Goal: Task Accomplishment & Management: Manage account settings

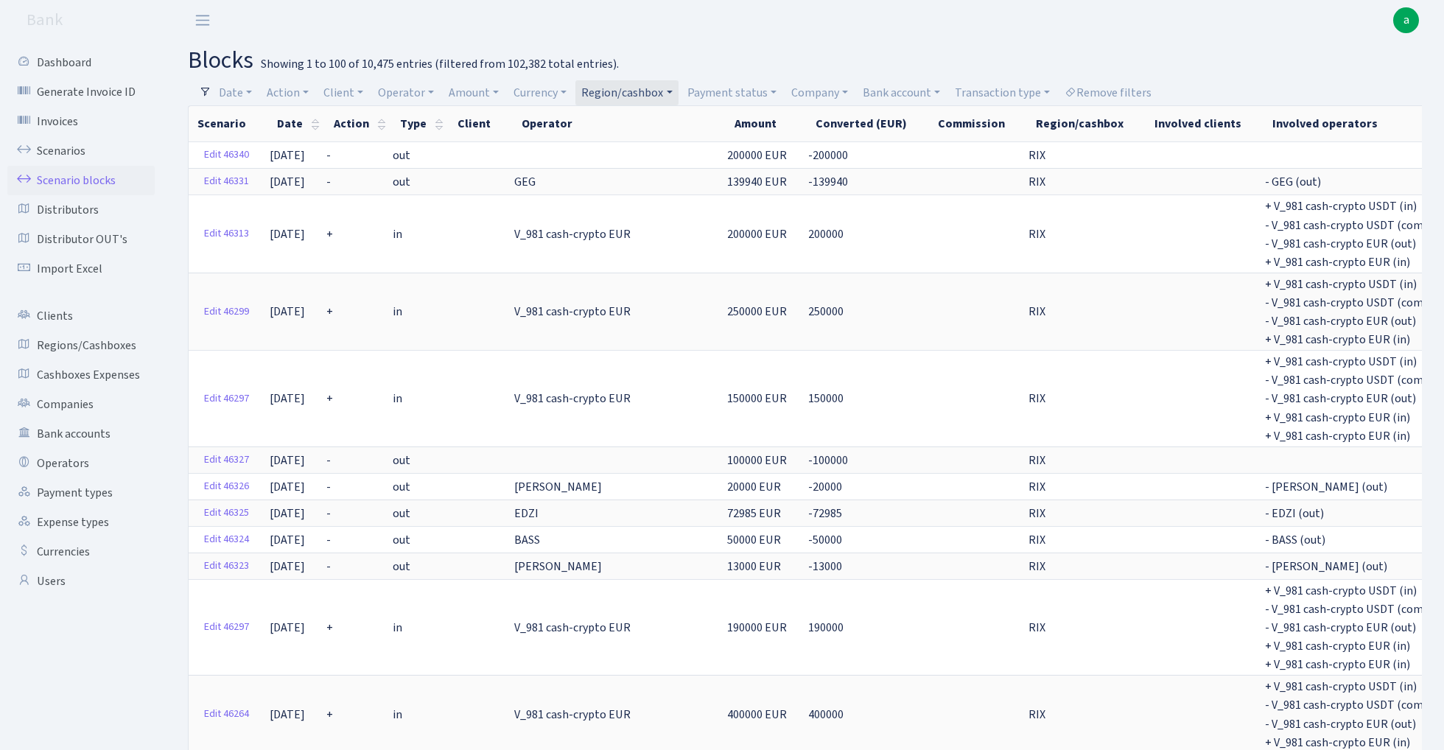
select select "100"
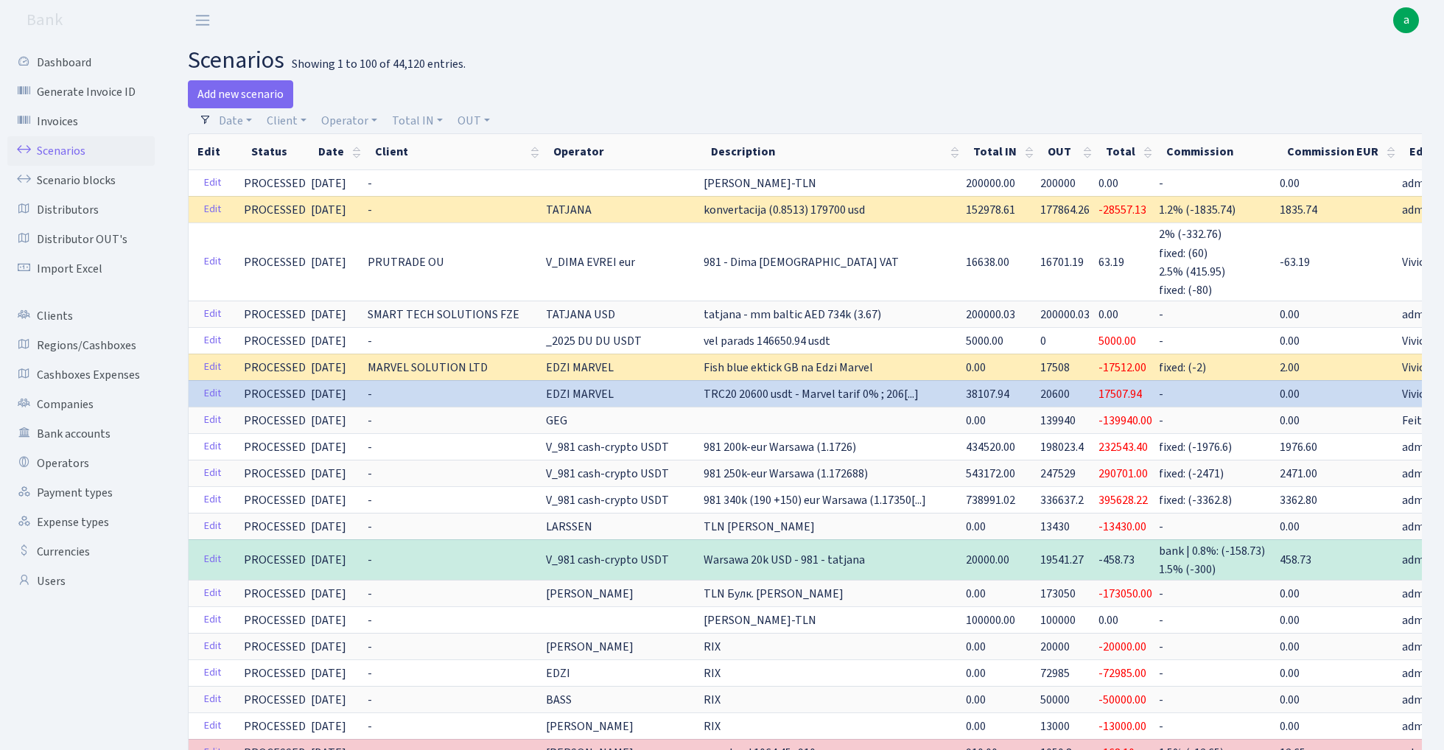
select select "100"
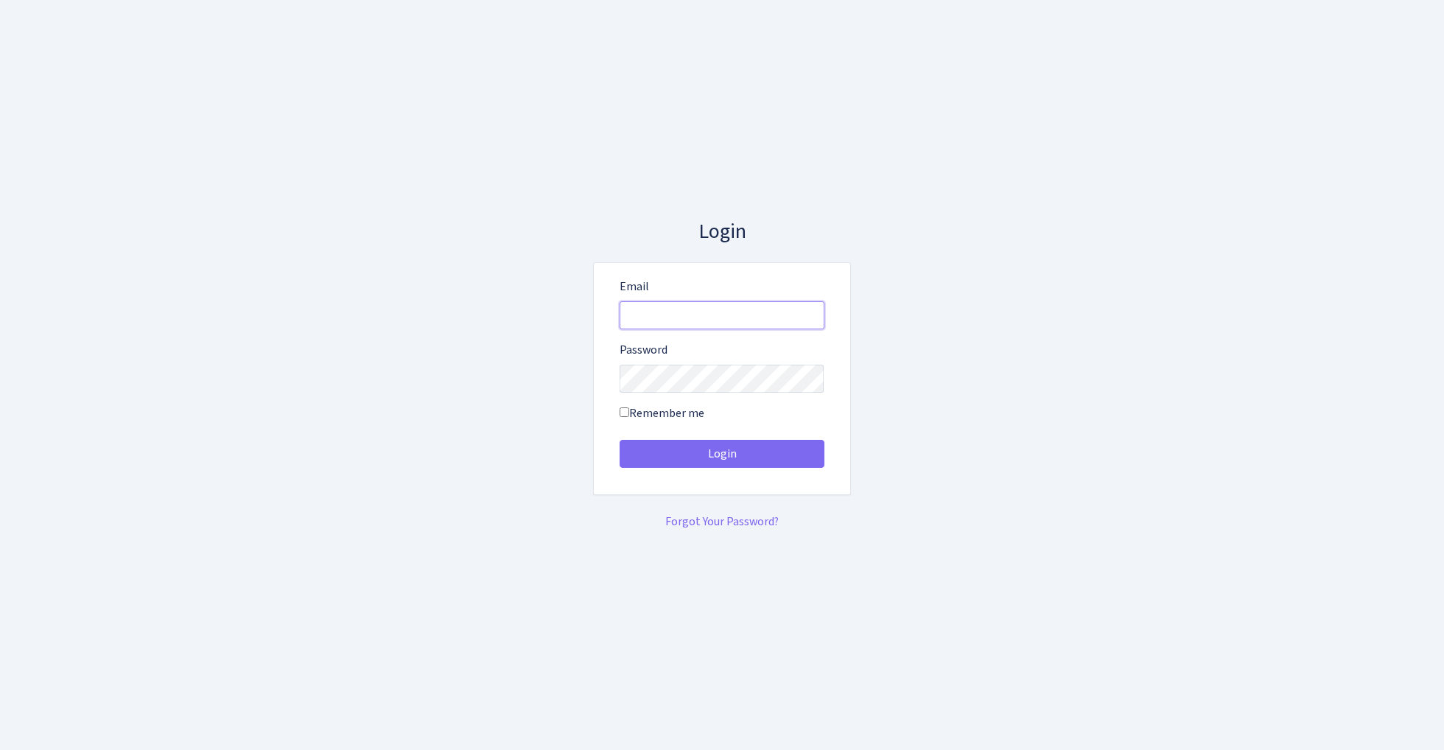
type input "[EMAIL_ADDRESS][DOMAIN_NAME]"
click at [722, 454] on button "Login" at bounding box center [722, 454] width 205 height 28
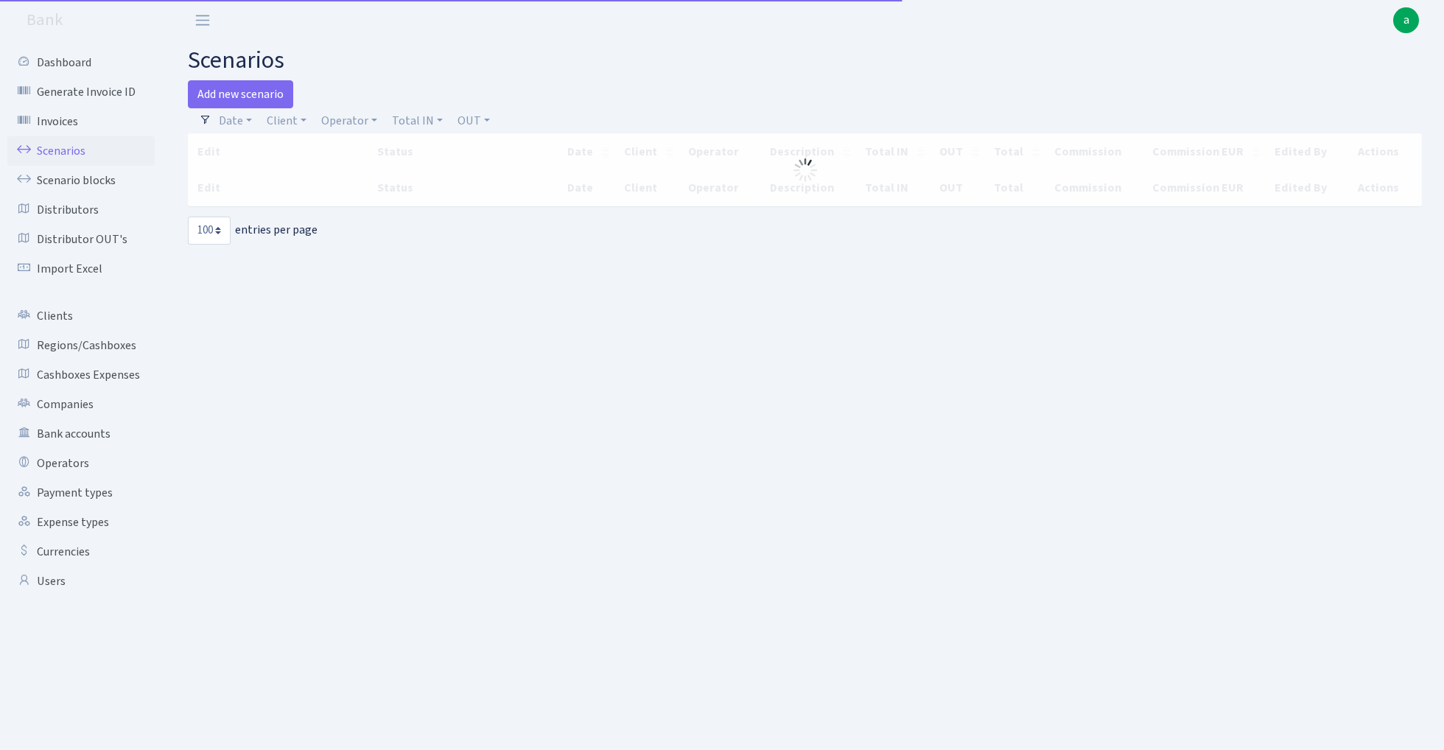
select select "100"
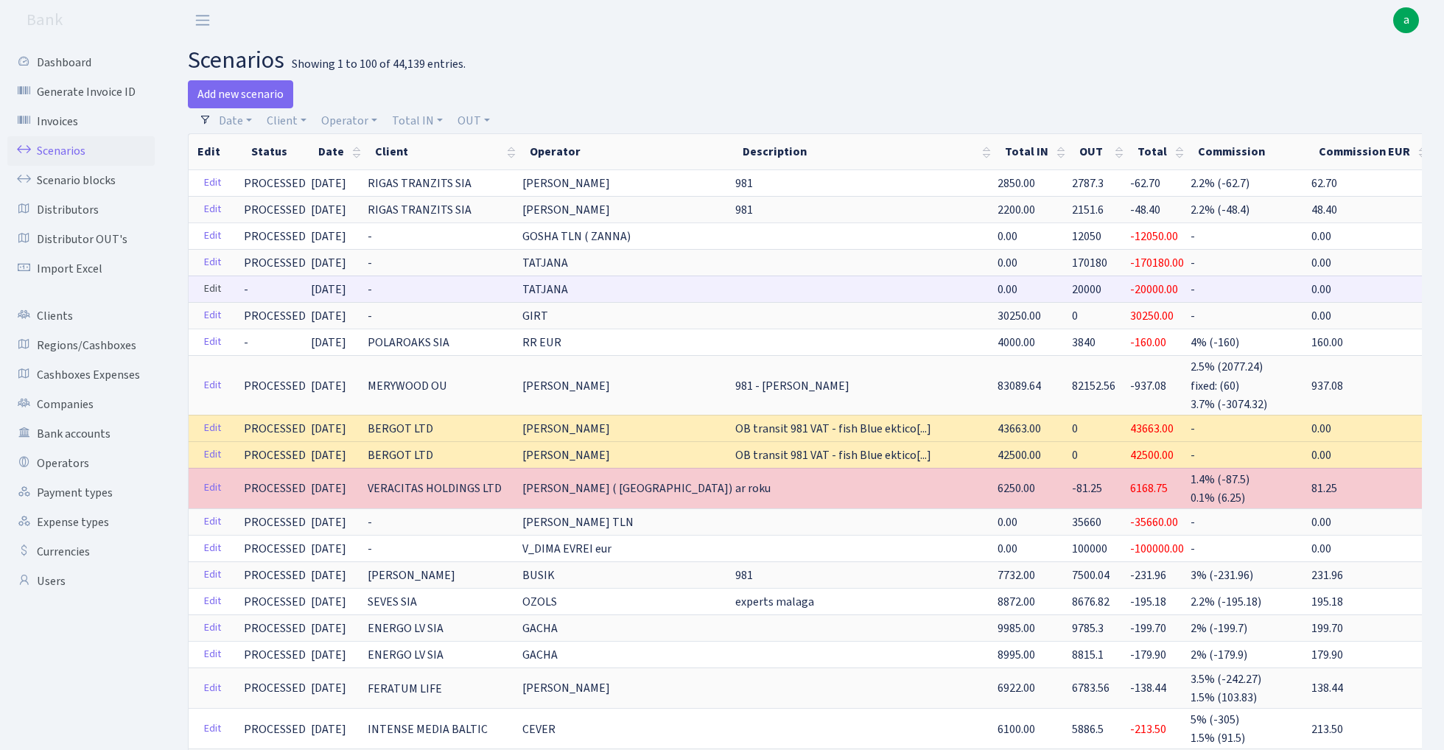
click at [205, 284] on link "Edit" at bounding box center [213, 289] width 30 height 23
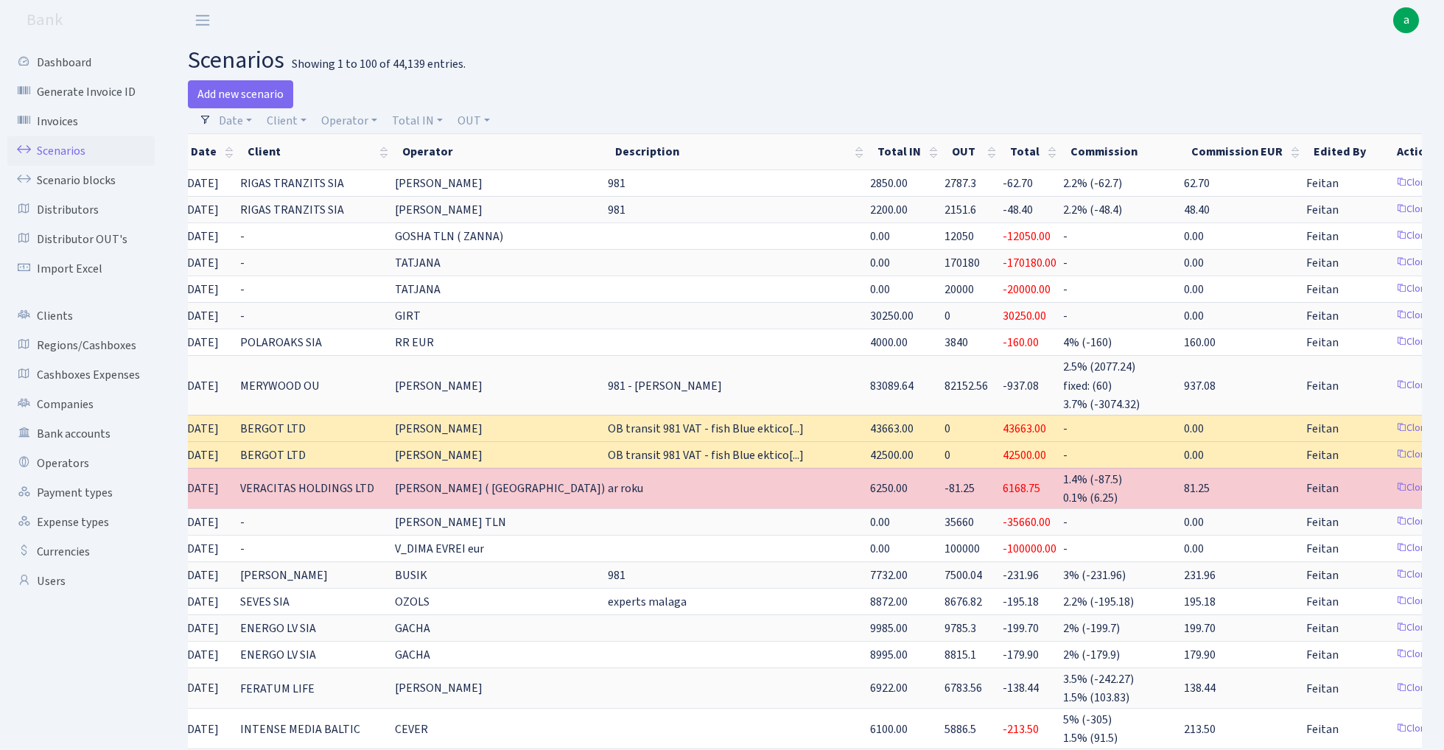
scroll to position [0, 127]
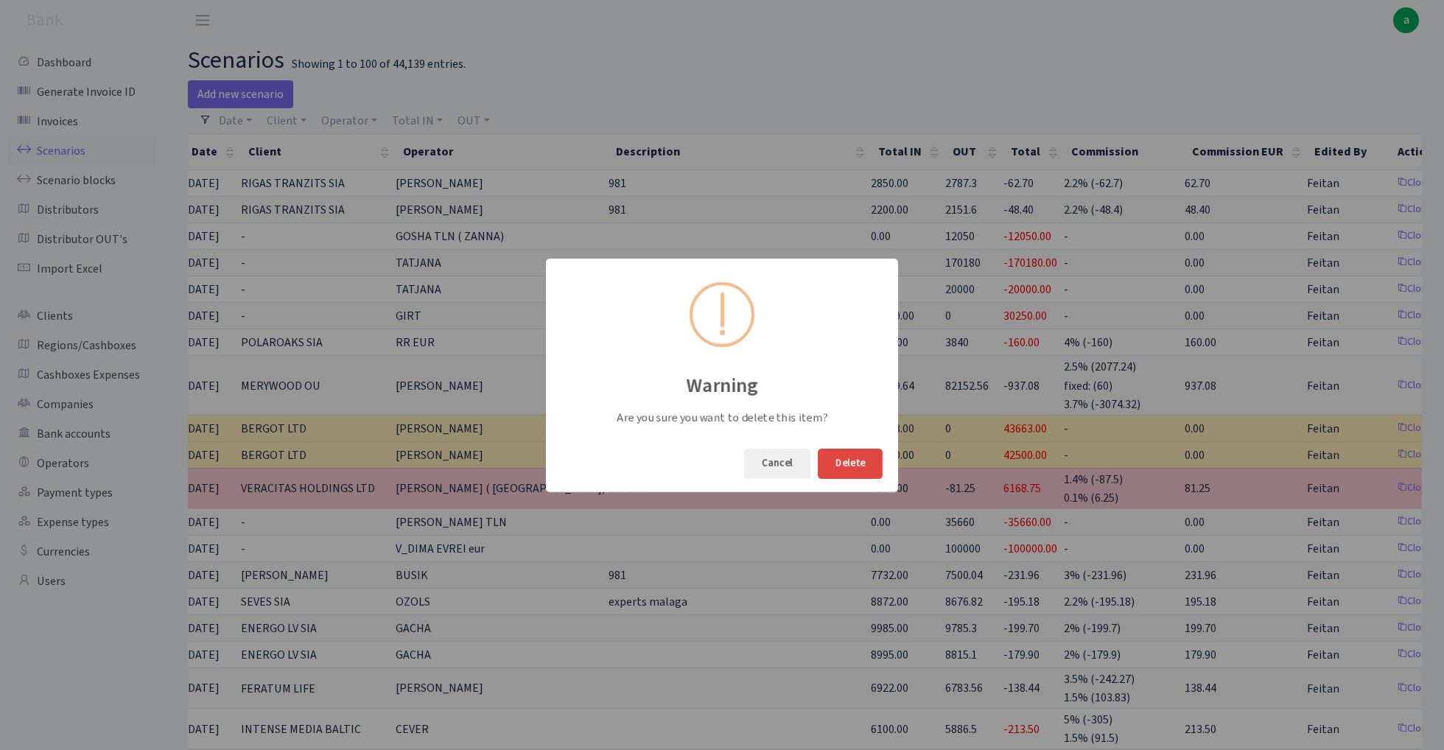
click at [862, 460] on button "Delete" at bounding box center [850, 464] width 65 height 30
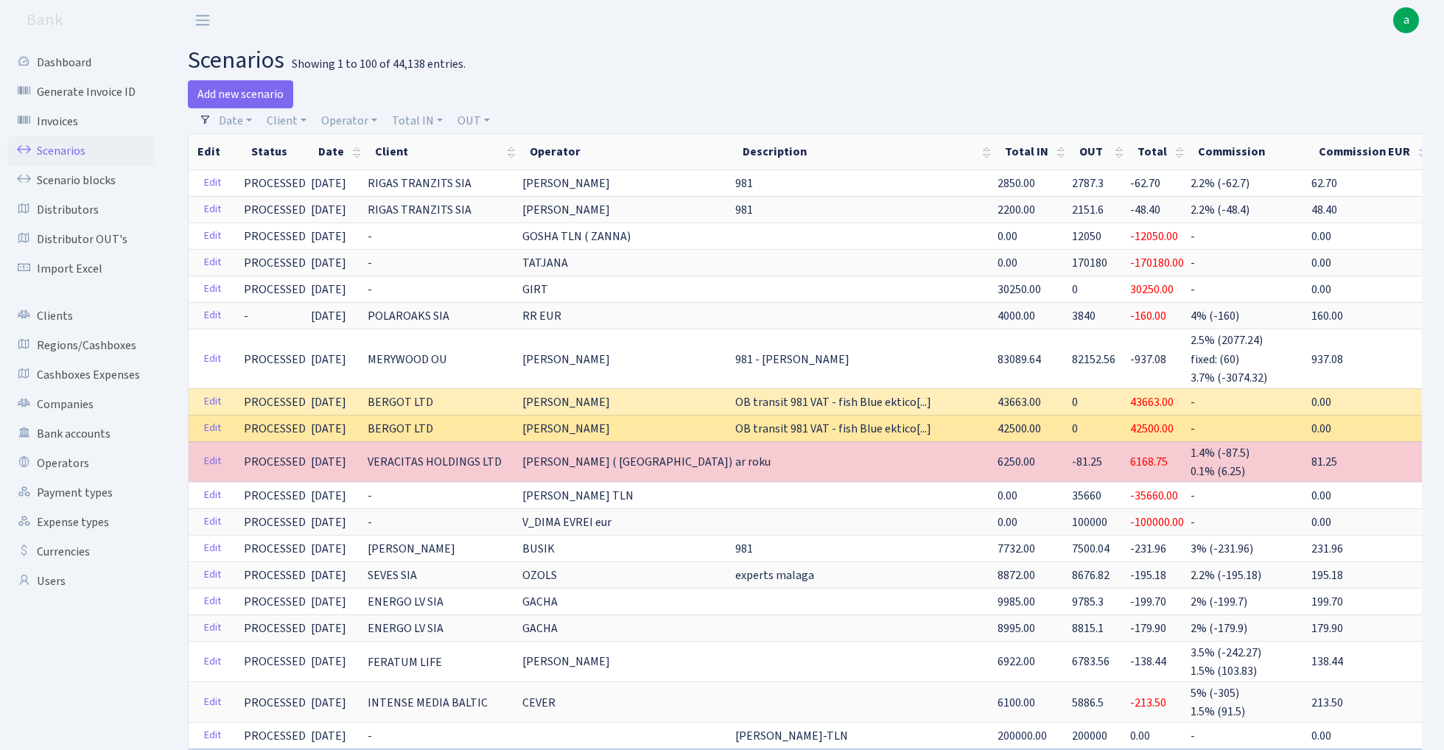
scroll to position [0, 0]
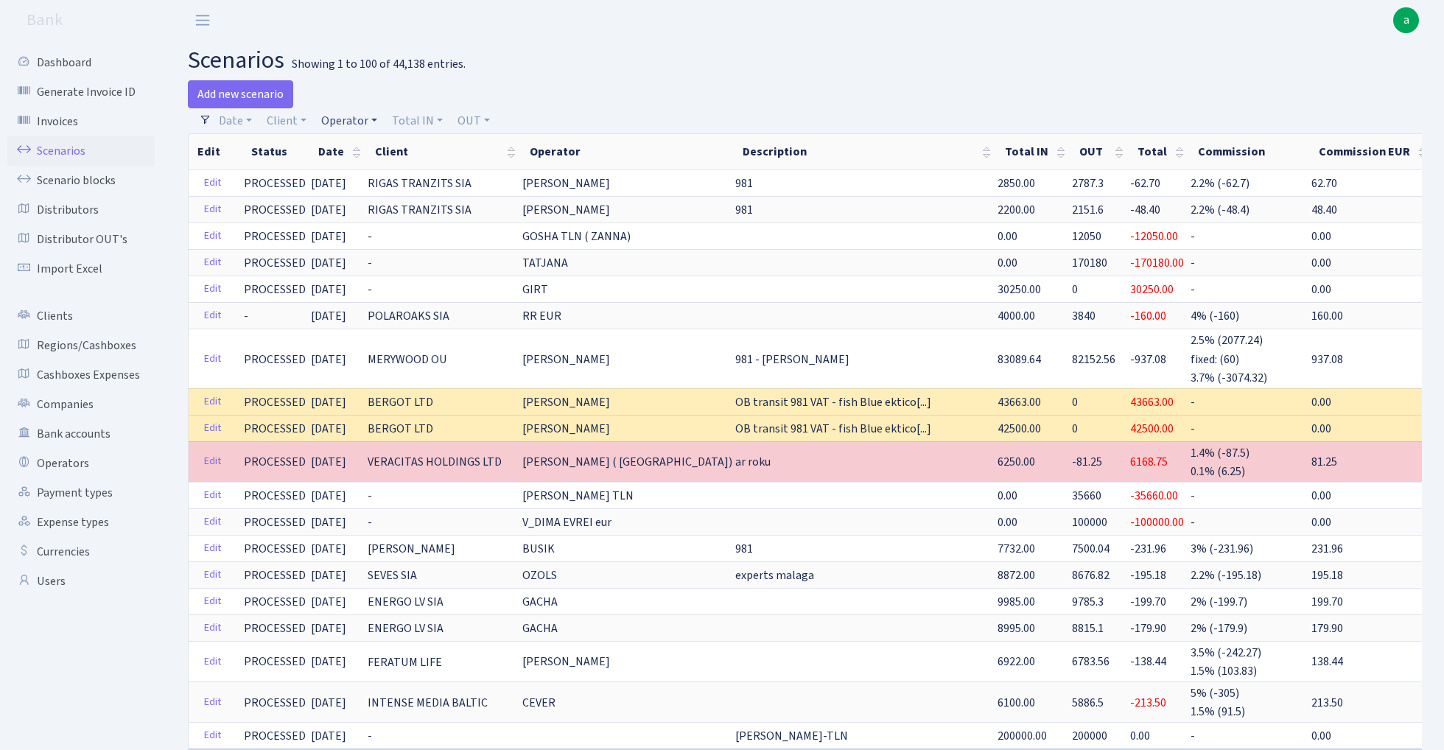
click at [351, 121] on link "Operator" at bounding box center [349, 120] width 68 height 25
click at [370, 181] on input "search" at bounding box center [374, 173] width 108 height 23
type input "bas"
click at [384, 198] on li "BASS" at bounding box center [373, 201] width 111 height 26
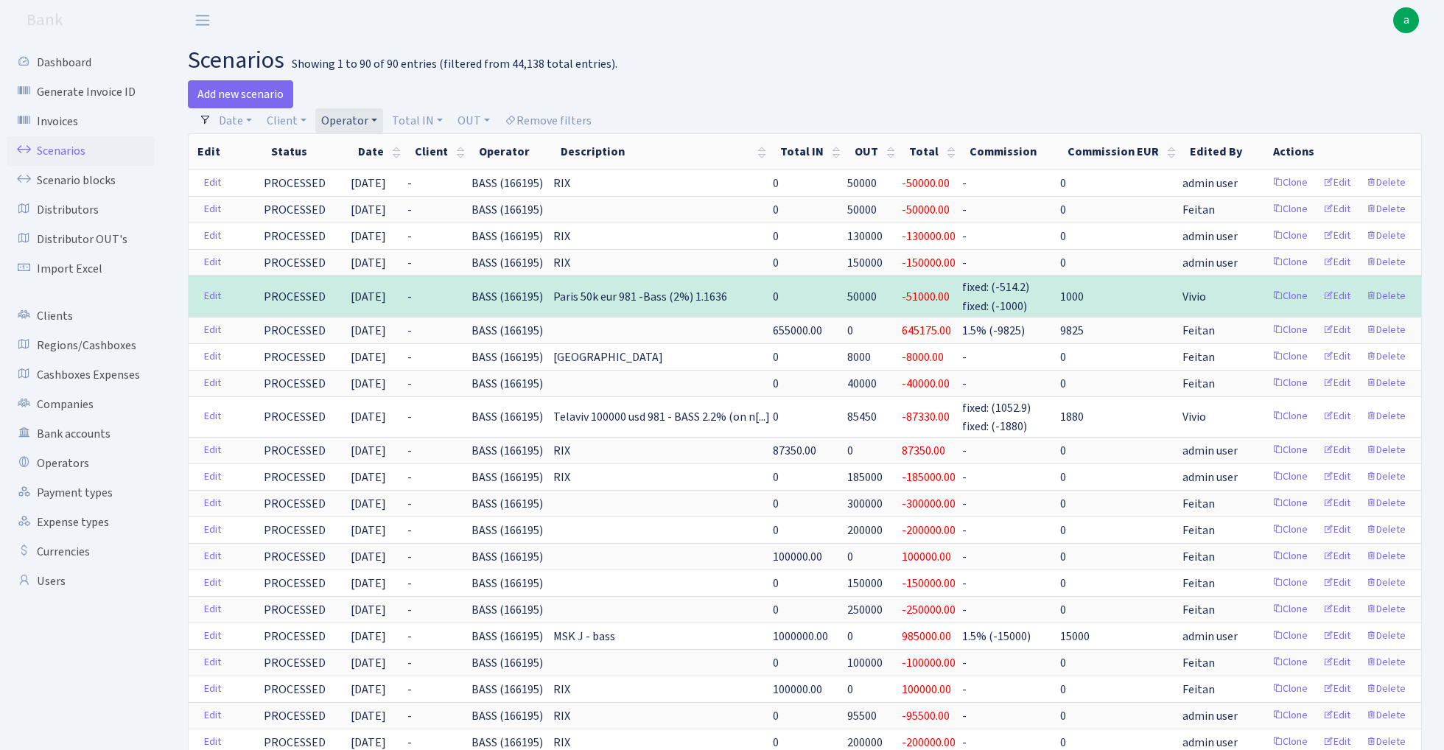
click at [352, 119] on link "Operator" at bounding box center [349, 120] width 68 height 25
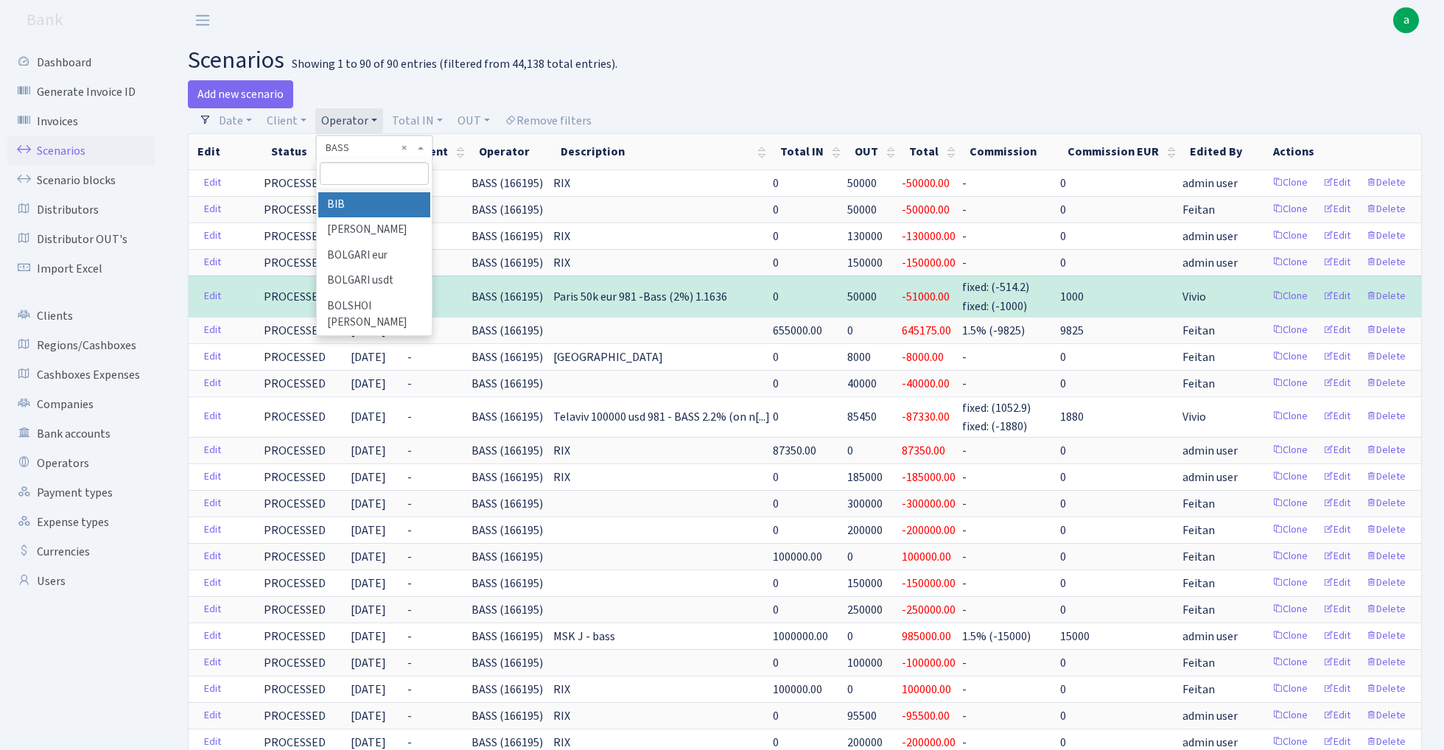
scroll to position [1138, 0]
click at [378, 411] on li "BUSIK" at bounding box center [373, 424] width 111 height 26
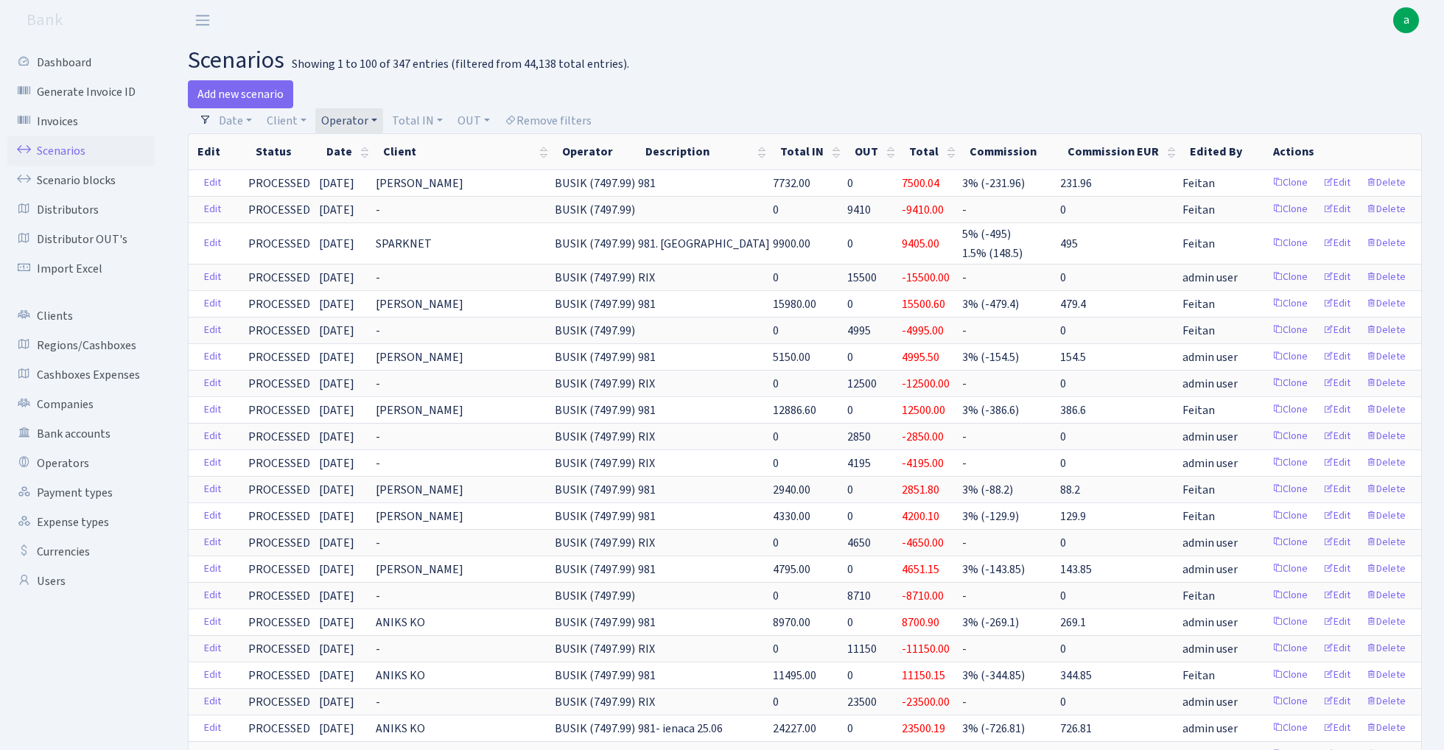
click at [351, 118] on link "Operator" at bounding box center [349, 120] width 68 height 25
click at [364, 169] on input "search" at bounding box center [374, 173] width 108 height 23
type input "cev"
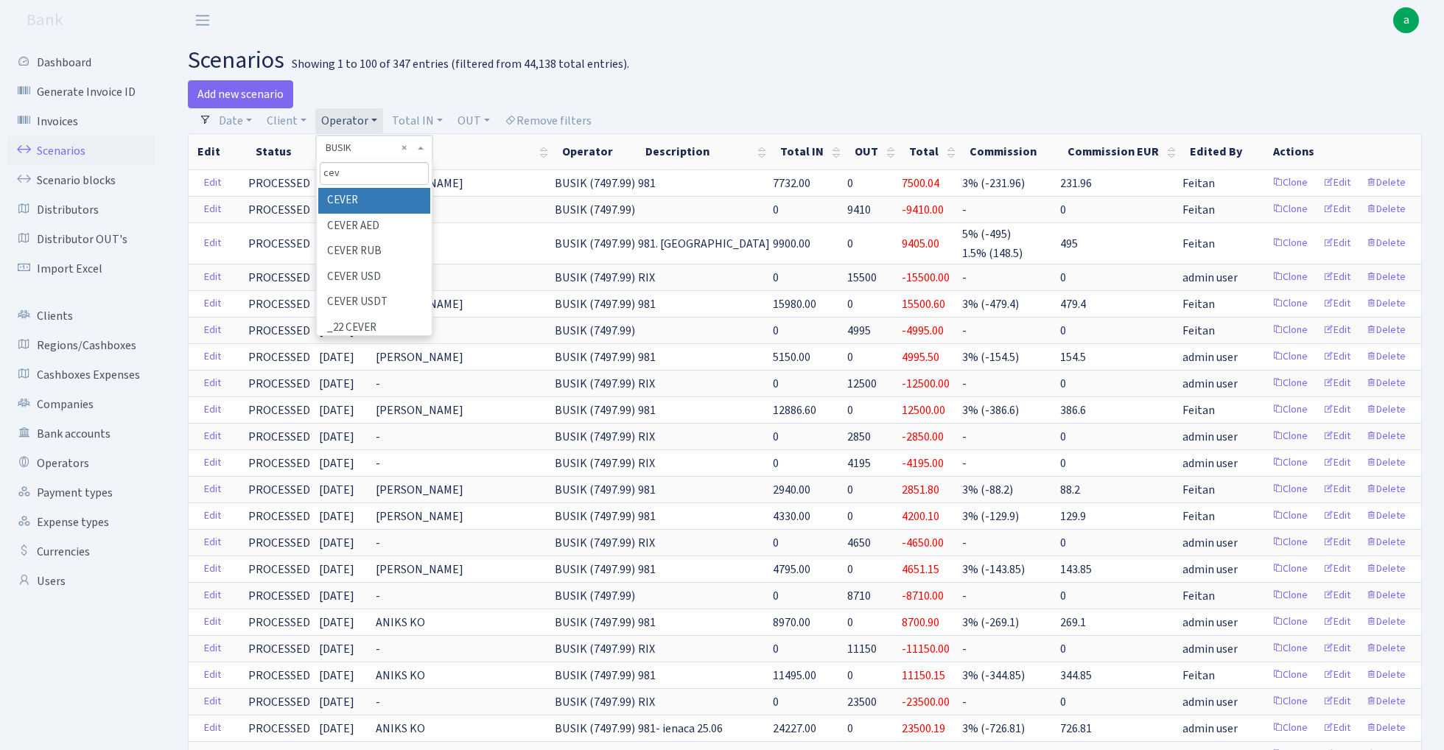
click at [396, 195] on li "CEVER" at bounding box center [373, 201] width 111 height 26
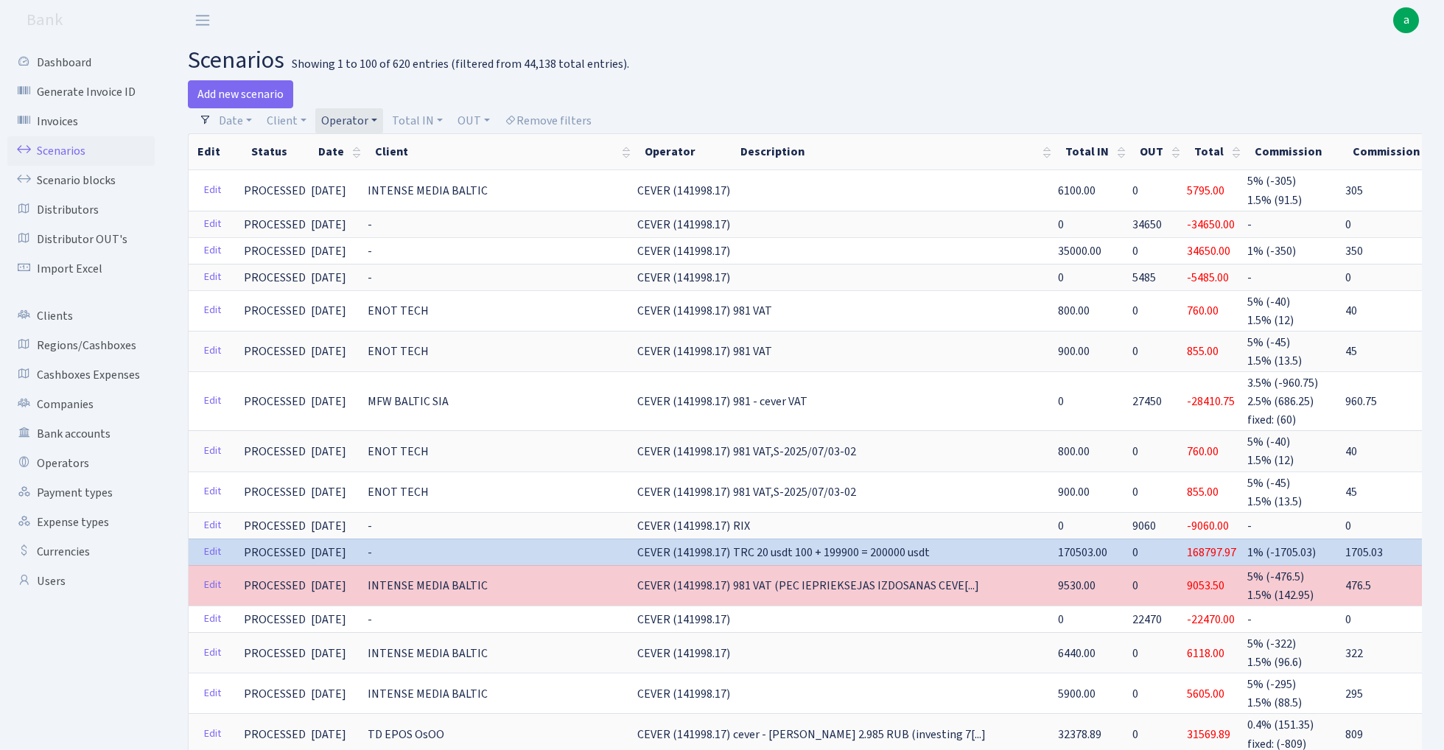
click at [364, 116] on link "Operator" at bounding box center [349, 120] width 68 height 25
click at [360, 172] on input "search" at bounding box center [374, 173] width 108 height 23
type input "direc"
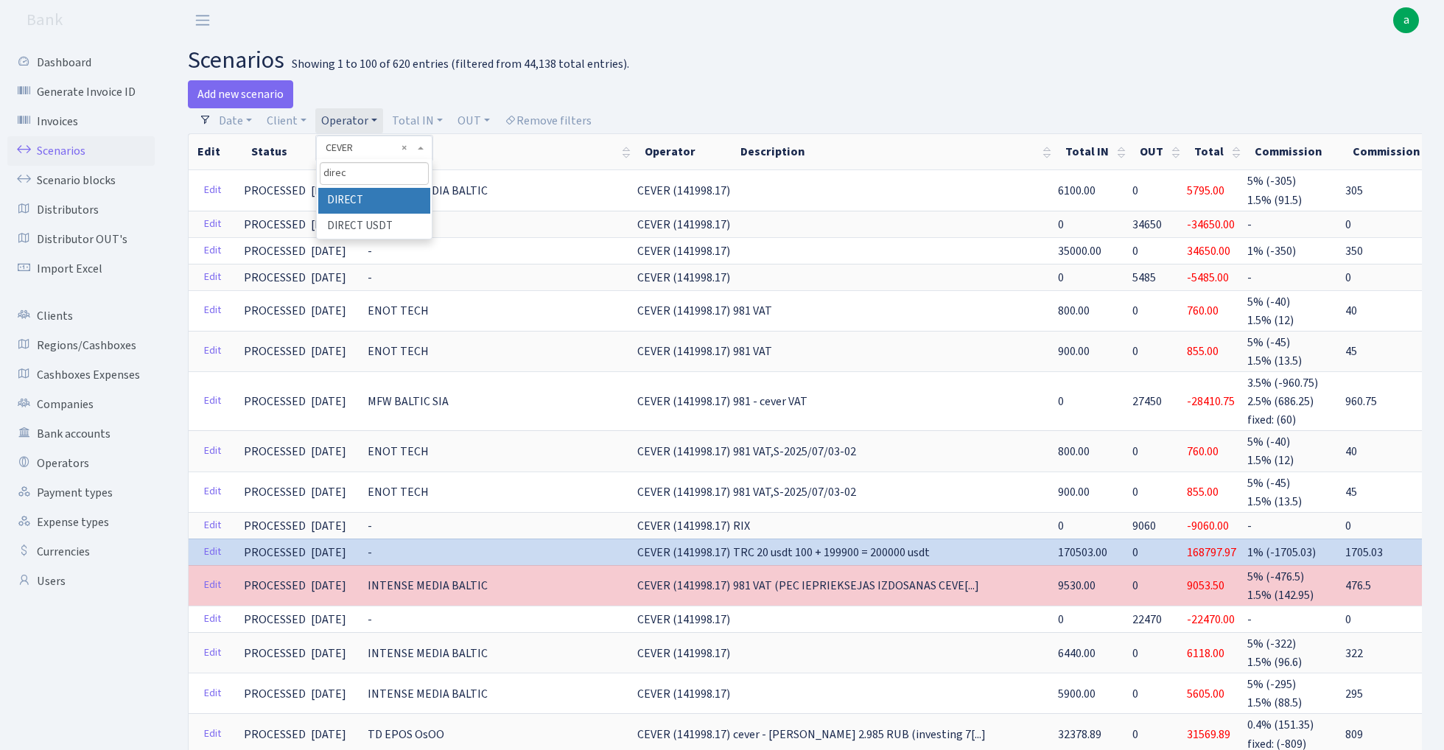
click at [352, 198] on li "DIRECT" at bounding box center [373, 201] width 111 height 26
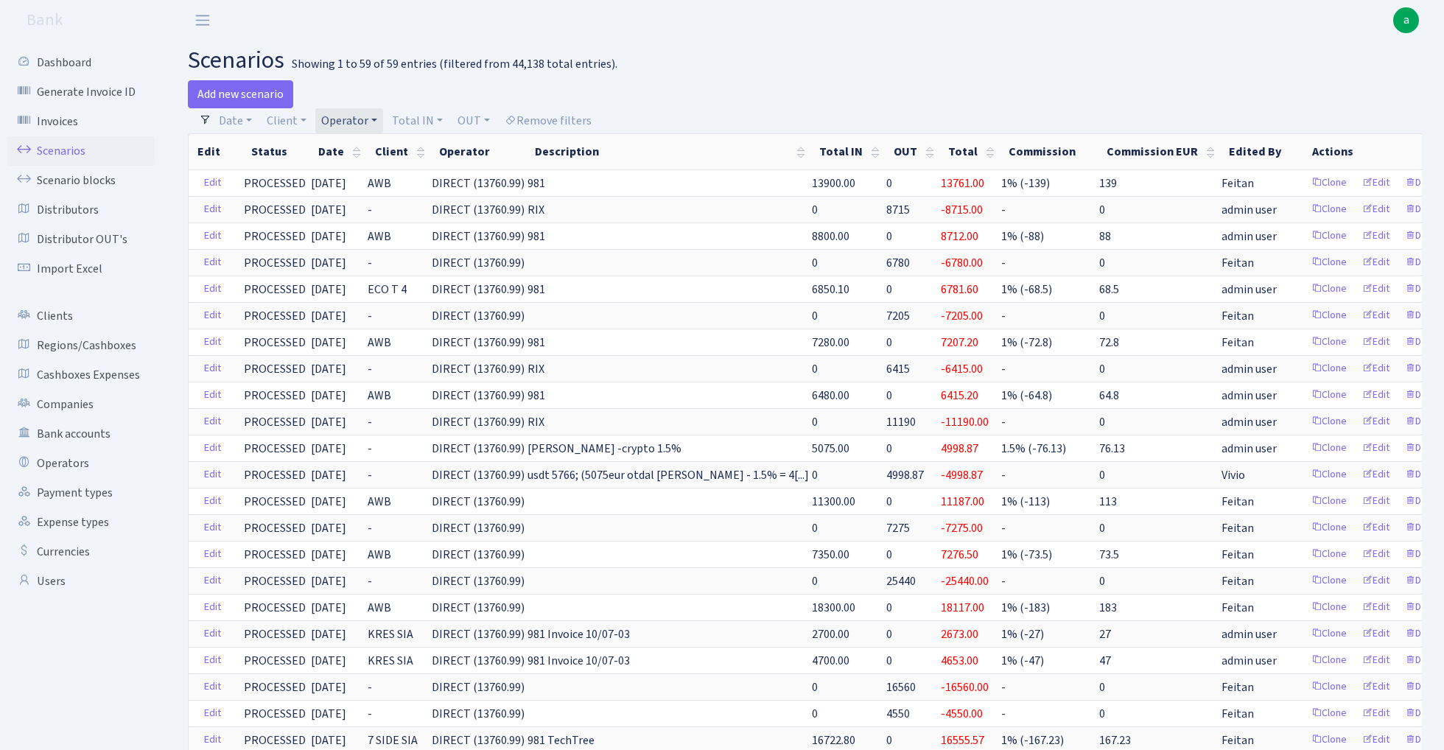
click at [354, 119] on link "Operator" at bounding box center [349, 120] width 68 height 25
click at [360, 167] on input "search" at bounding box center [374, 173] width 108 height 23
type input "du"
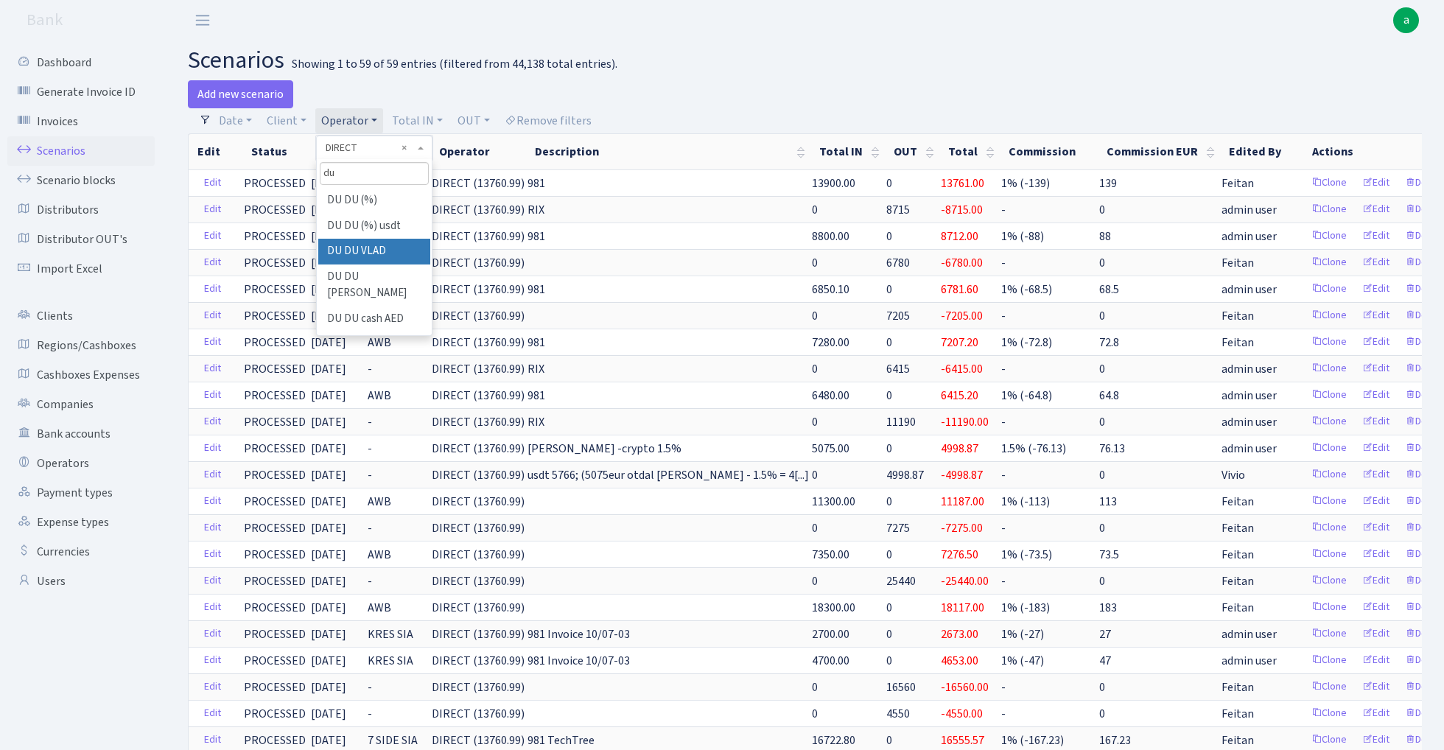
click at [399, 248] on li "DU DU VLAD" at bounding box center [373, 252] width 111 height 26
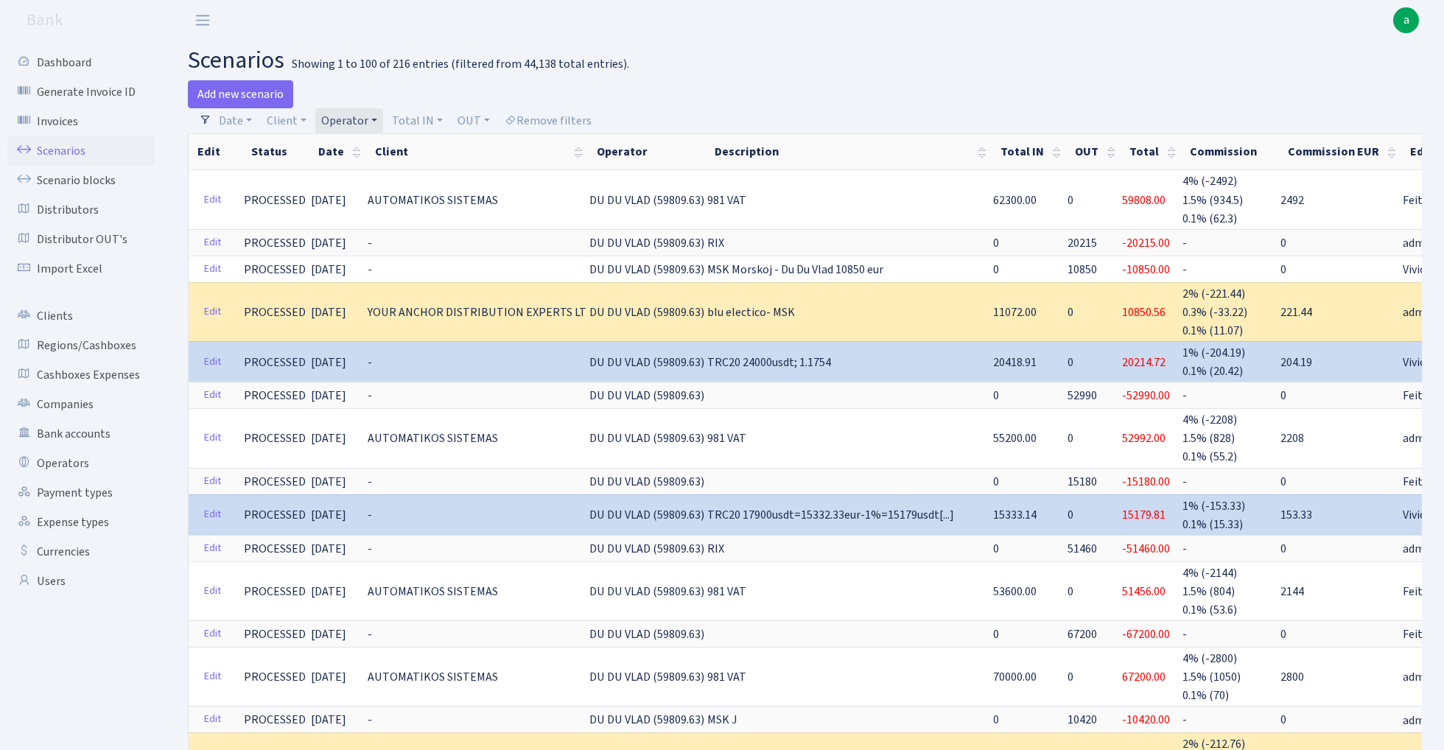
click at [360, 116] on link "Operator" at bounding box center [349, 120] width 68 height 25
click at [368, 172] on input "search" at bounding box center [374, 173] width 108 height 23
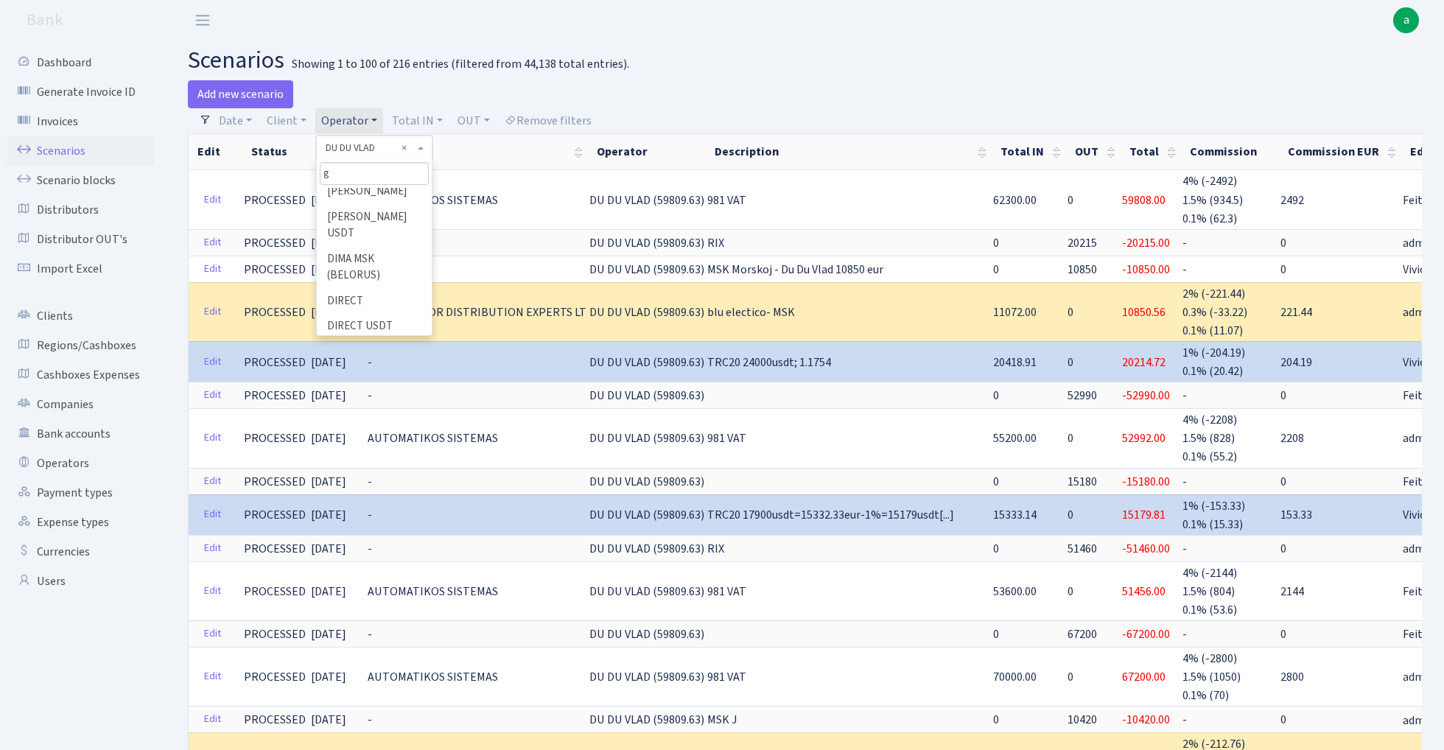
scroll to position [0, 0]
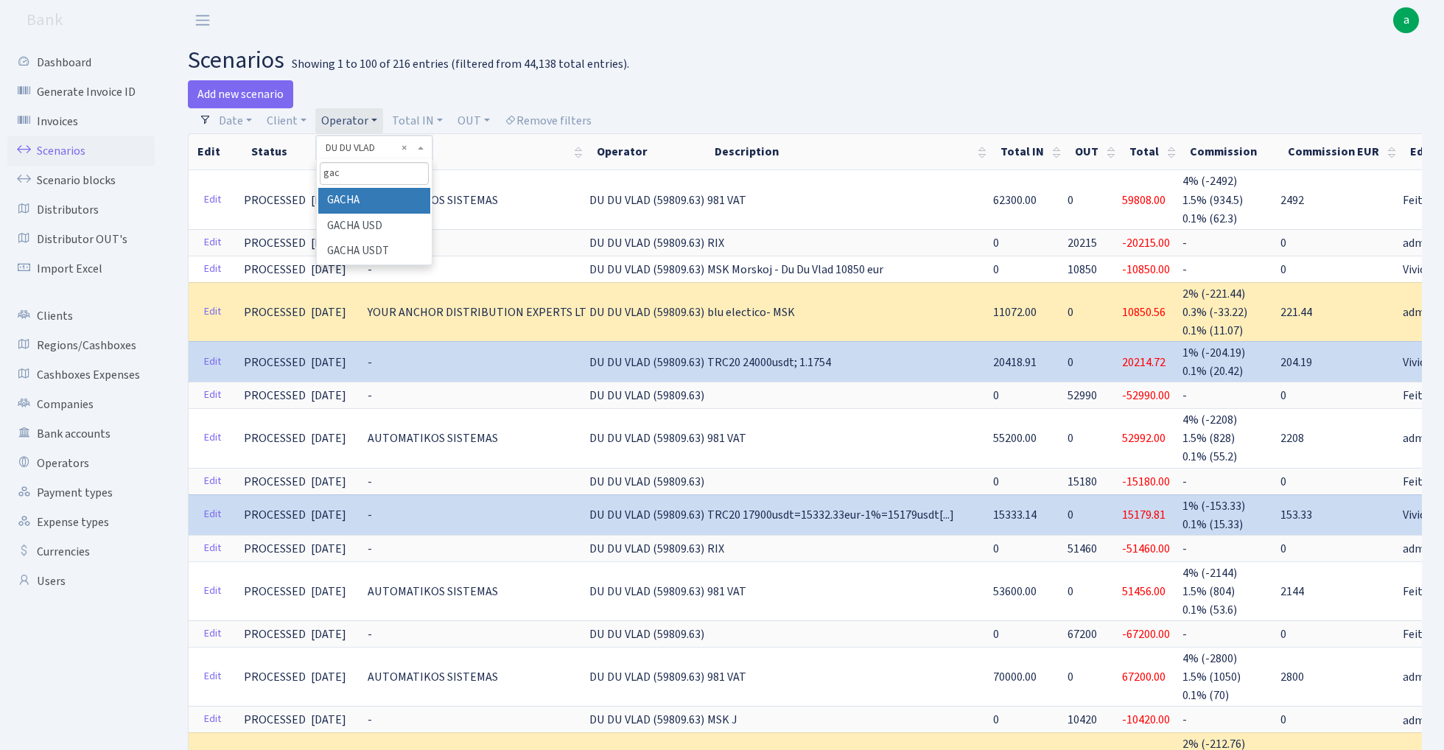
type input "gac"
click at [377, 198] on li "GACHA" at bounding box center [373, 201] width 111 height 26
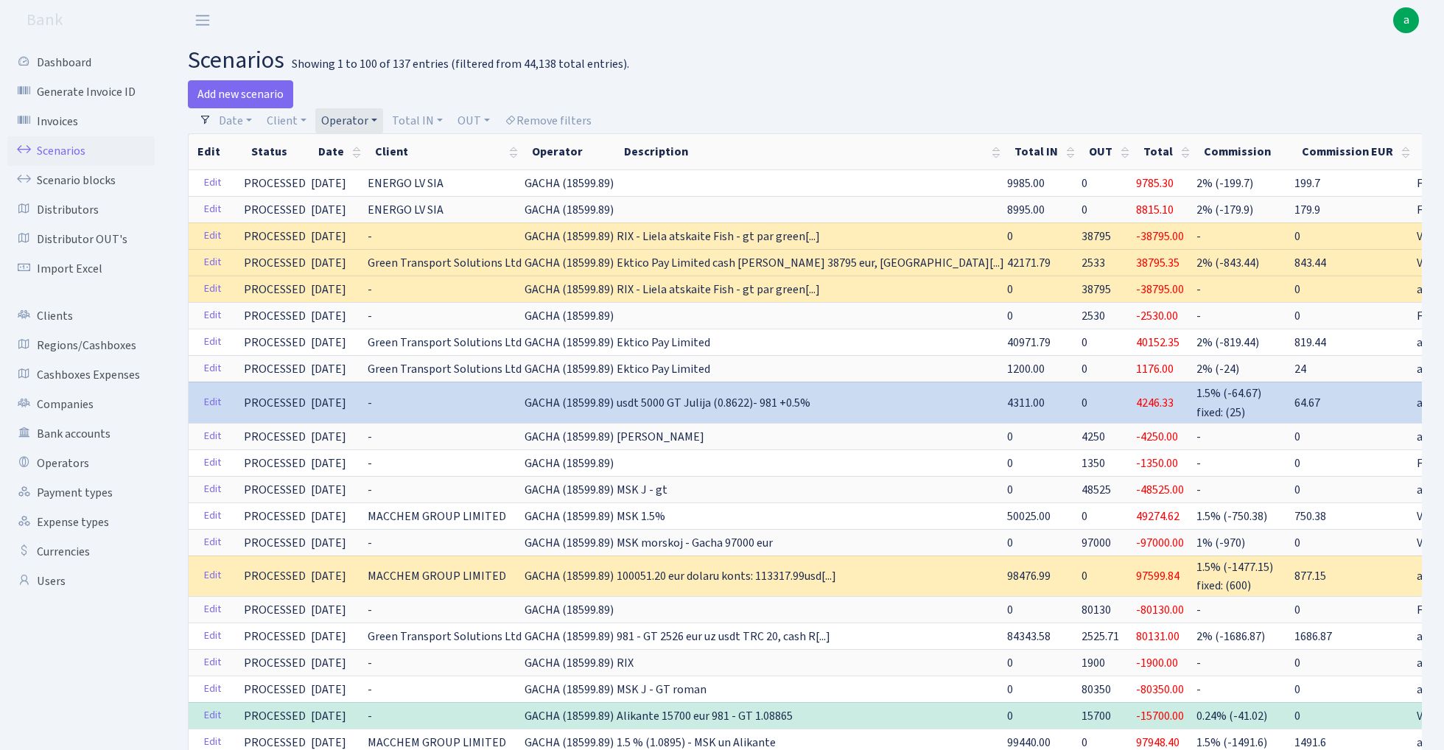
click at [348, 121] on link "Operator" at bounding box center [349, 120] width 68 height 25
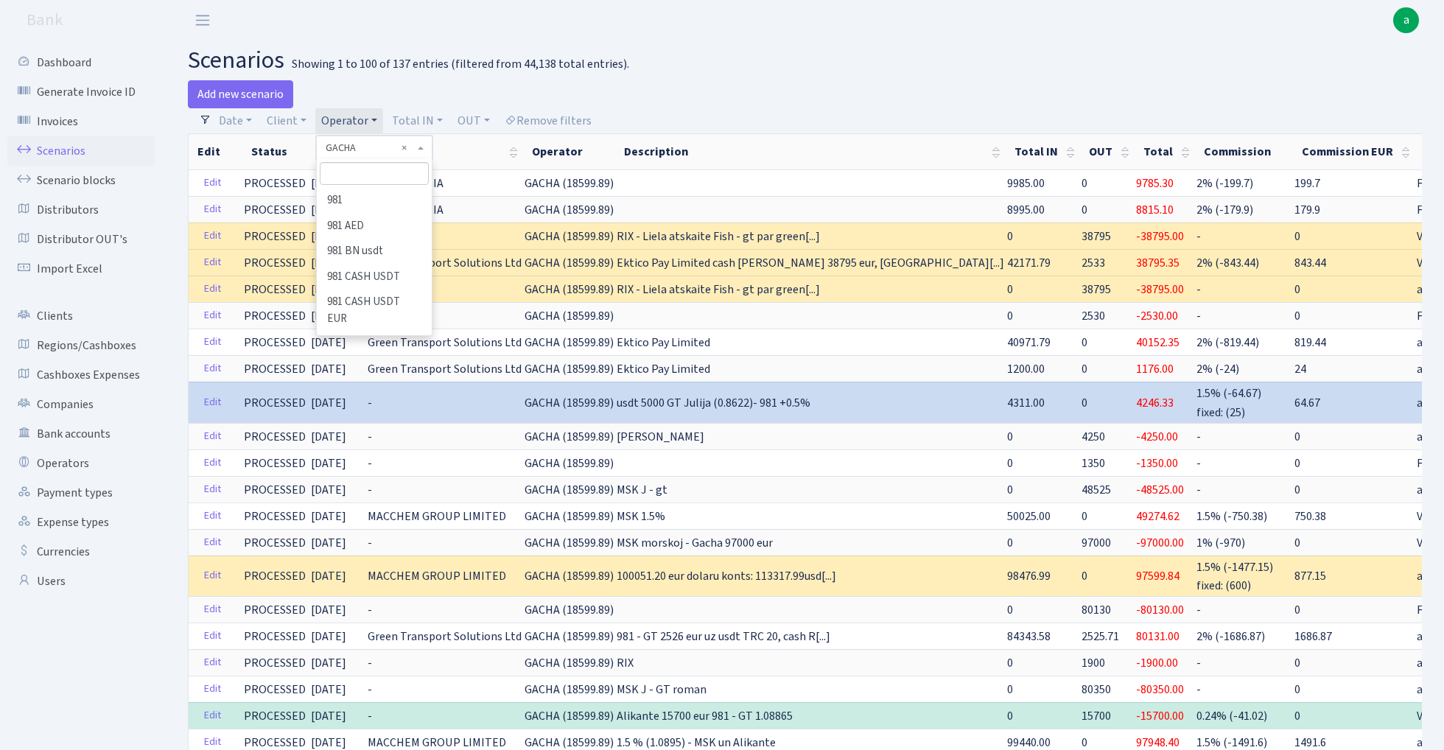
scroll to position [3060, 0]
click at [355, 171] on input "search" at bounding box center [374, 173] width 108 height 23
type input "geg"
click at [366, 198] on li "GEG" at bounding box center [373, 201] width 111 height 26
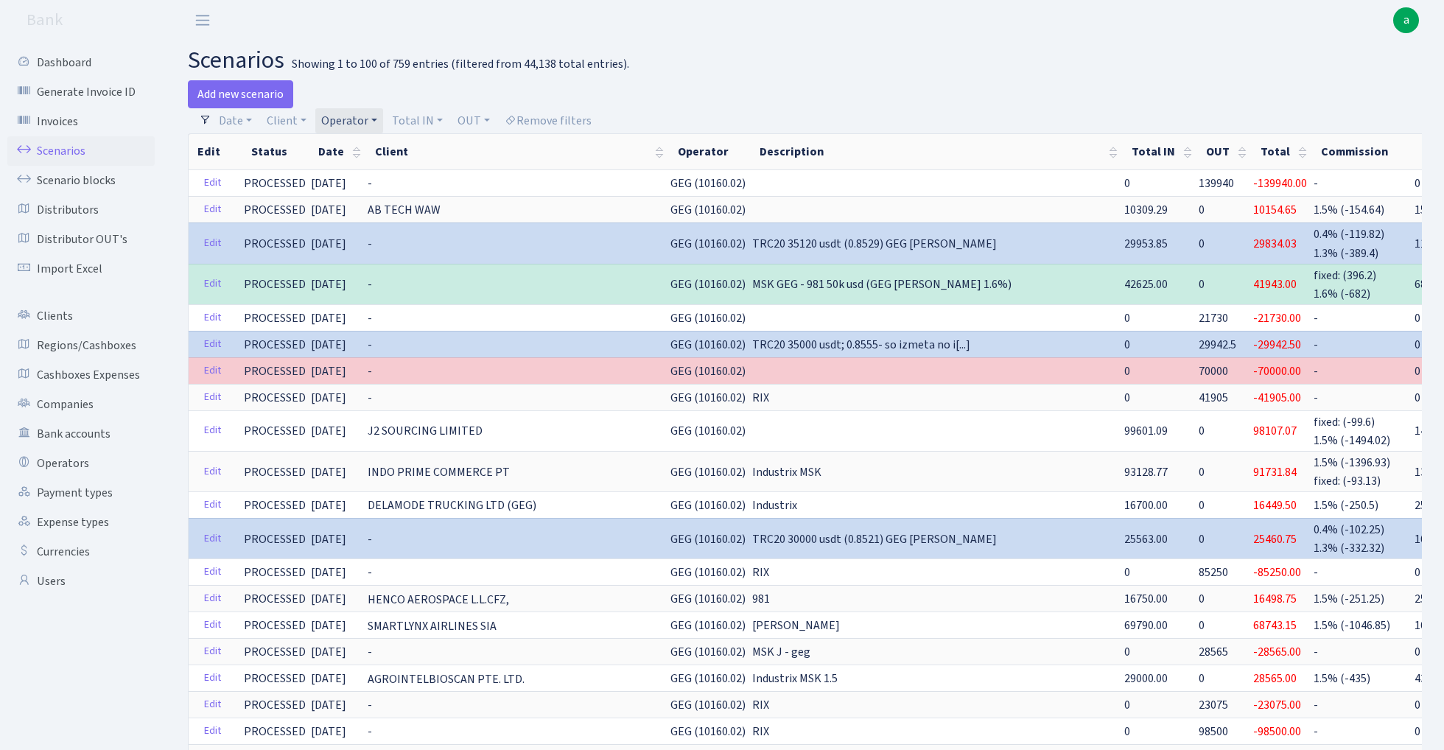
click at [346, 116] on link "Operator" at bounding box center [349, 120] width 68 height 25
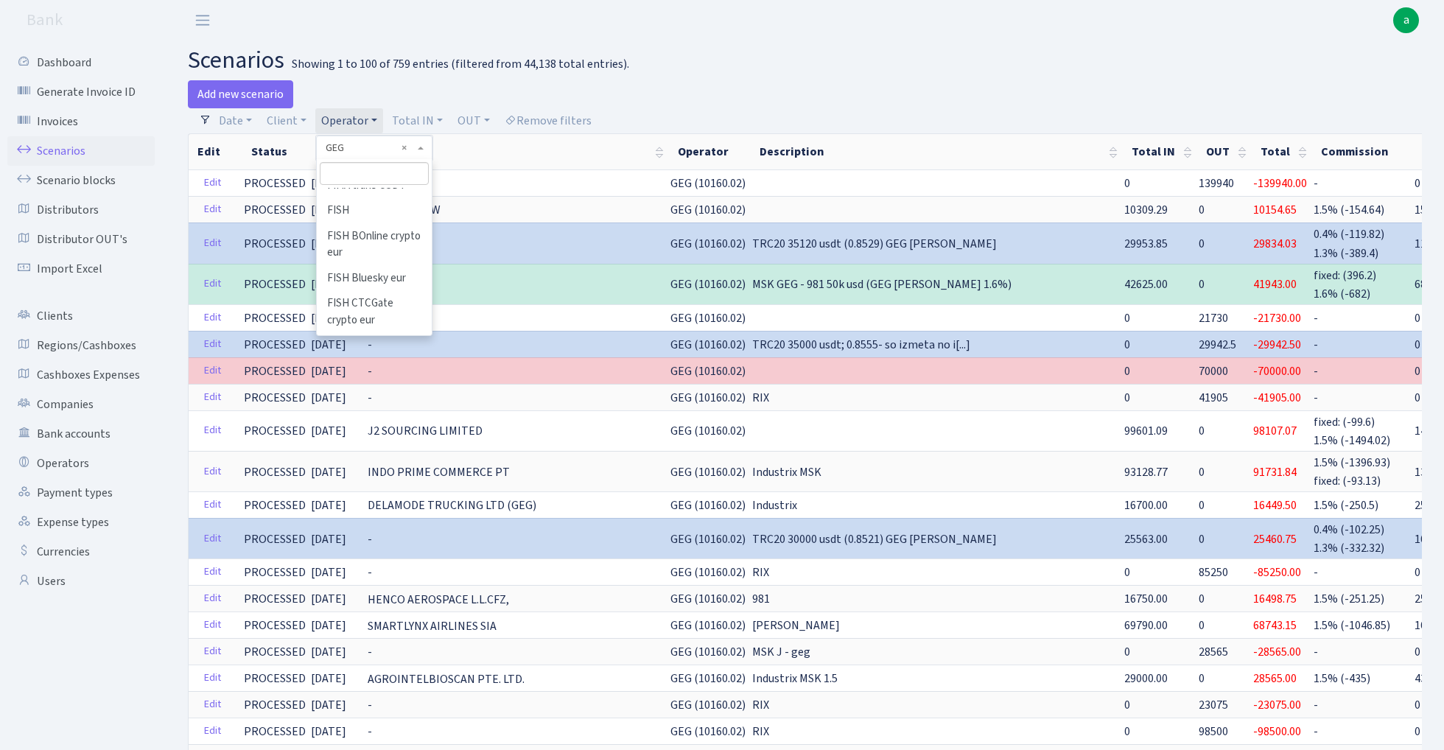
click at [371, 174] on input "search" at bounding box center [374, 173] width 108 height 23
type input "ivo"
click at [381, 201] on li "[PERSON_NAME]" at bounding box center [373, 201] width 111 height 26
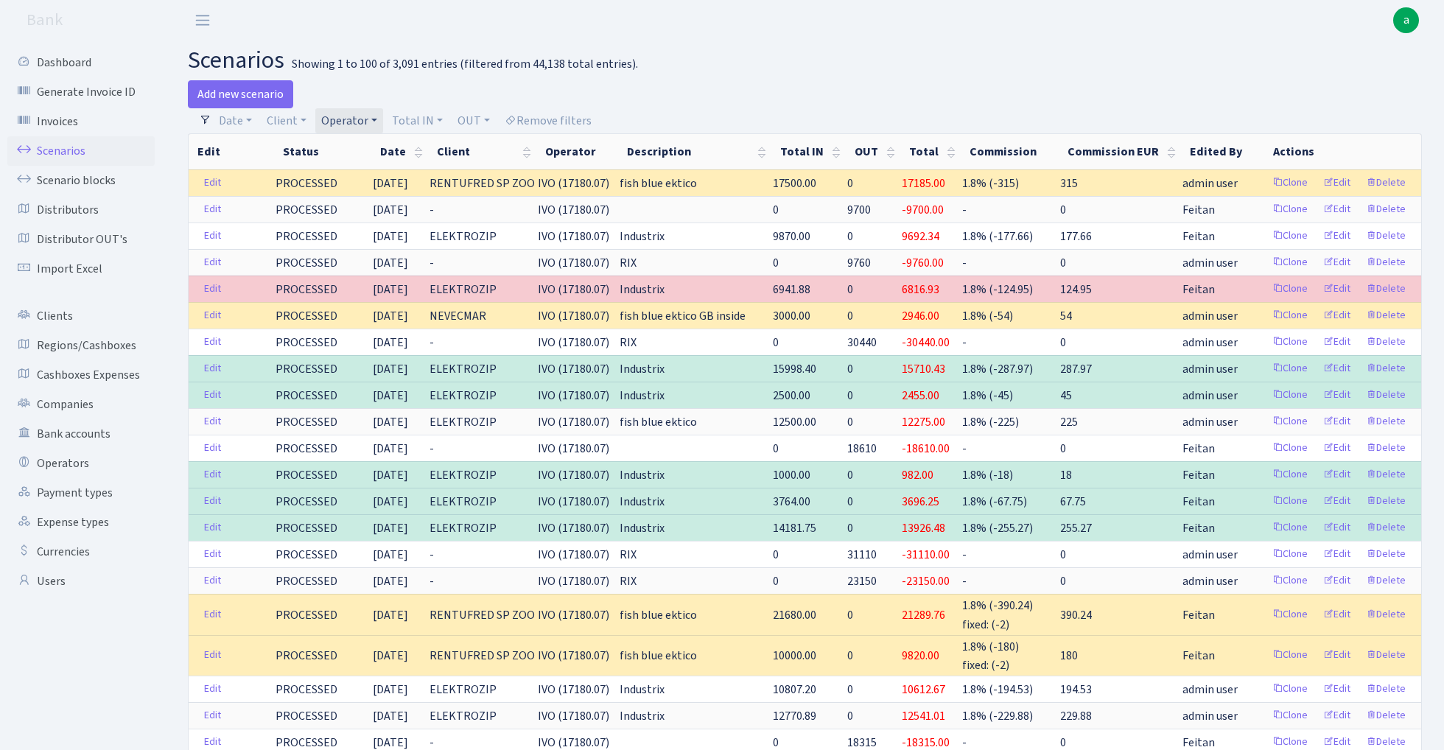
click at [346, 118] on link "Operator" at bounding box center [349, 120] width 68 height 25
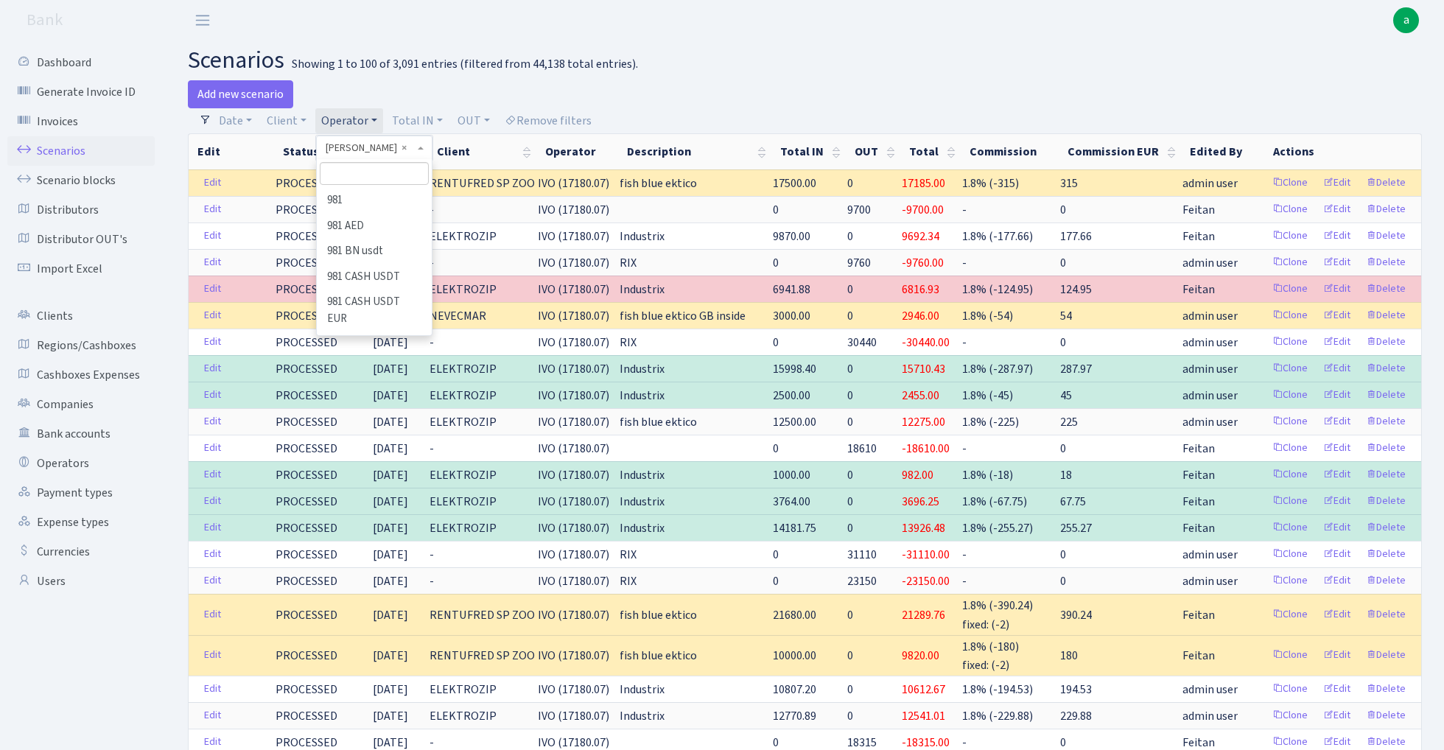
scroll to position [4042, 0]
click at [369, 172] on input "search" at bounding box center [374, 173] width 108 height 23
type input "oleg"
click at [371, 199] on li "[PERSON_NAME] AV TRANSP" at bounding box center [373, 209] width 111 height 42
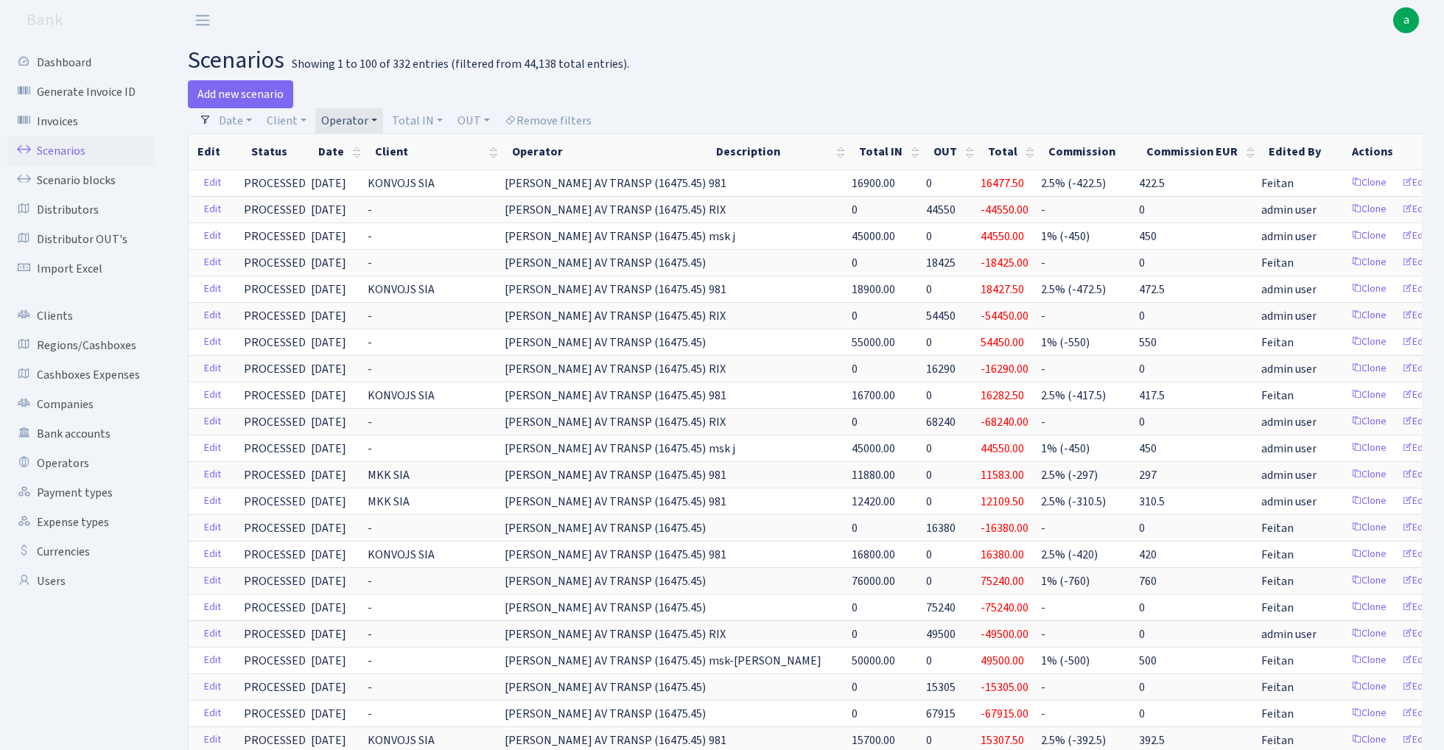
click at [352, 119] on link "Operator" at bounding box center [349, 120] width 68 height 25
click at [366, 178] on input "search" at bounding box center [374, 173] width 108 height 23
type input "perin"
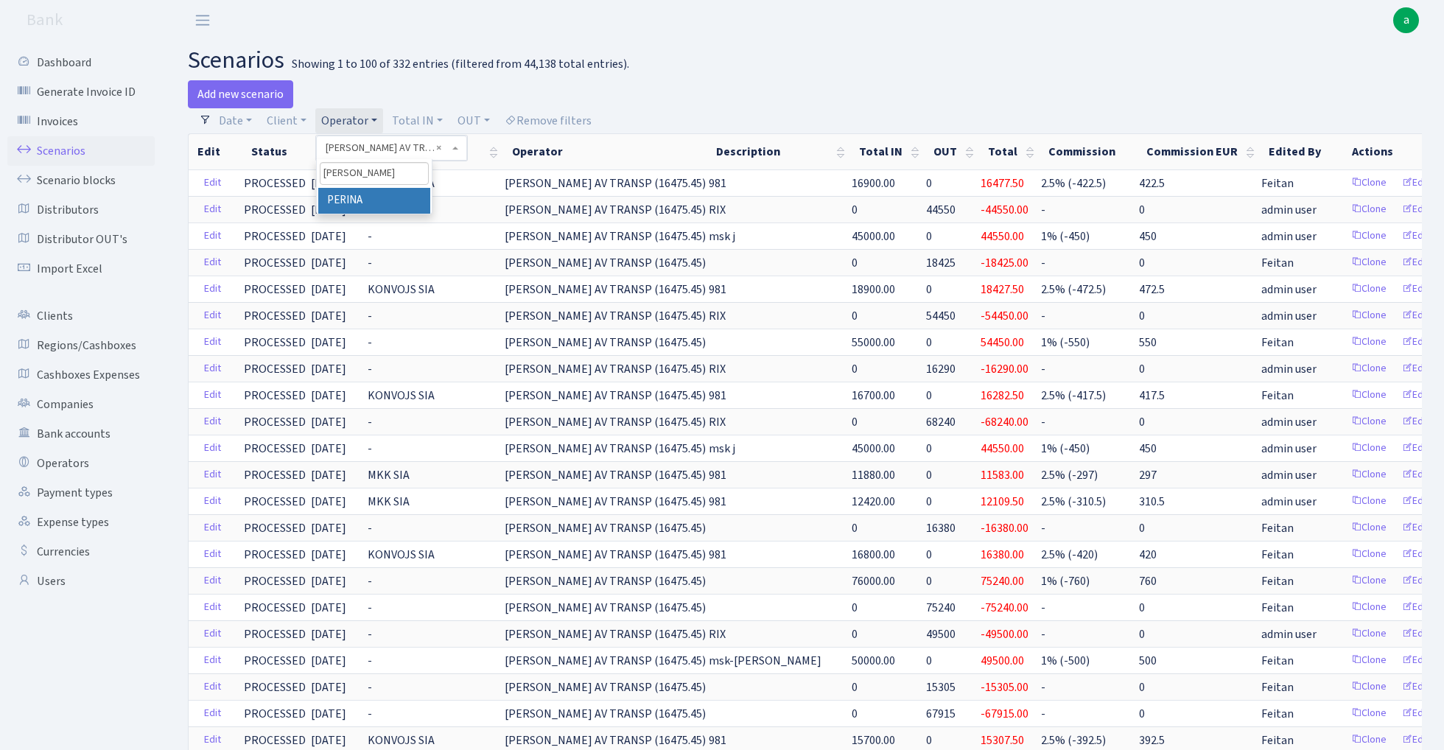
click at [371, 199] on li "PERINA" at bounding box center [373, 201] width 111 height 26
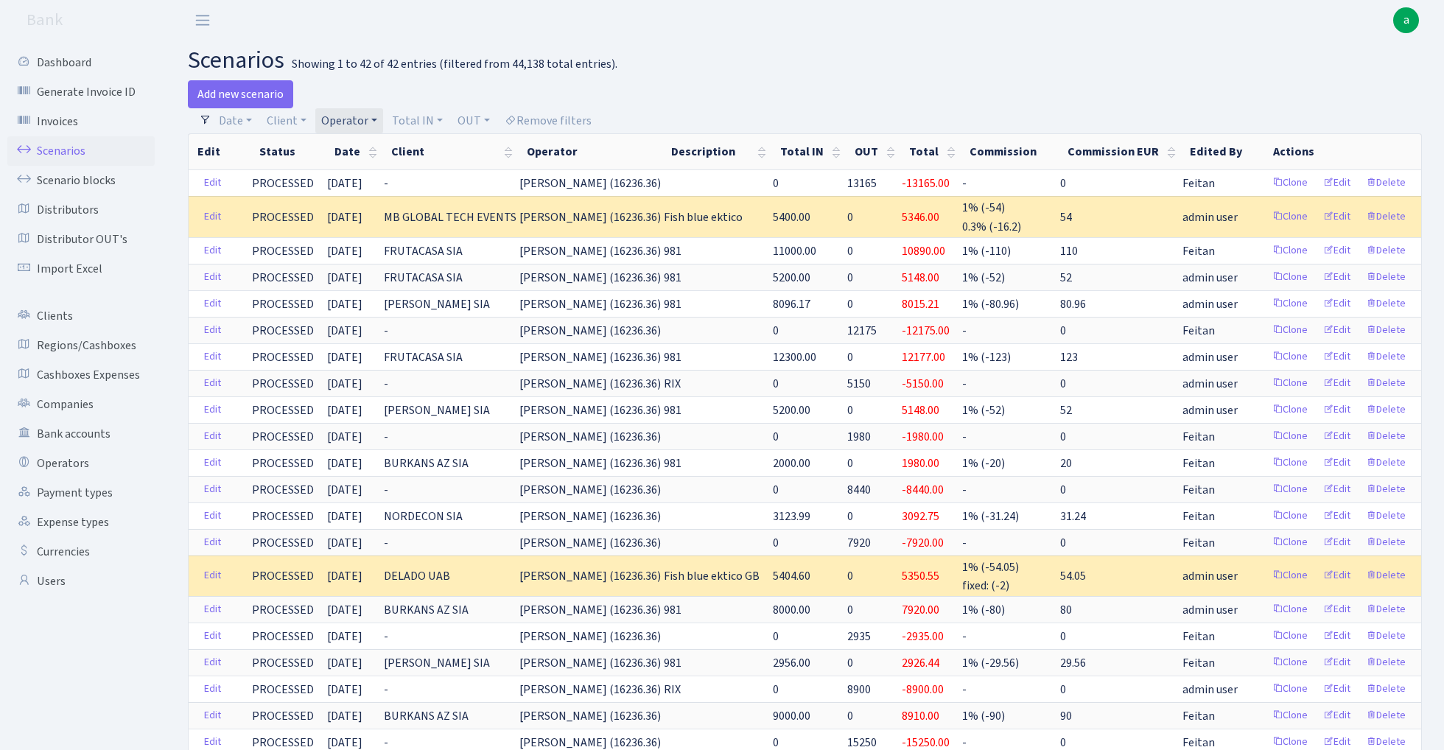
click at [343, 122] on link "Operator" at bounding box center [349, 120] width 68 height 25
click at [358, 177] on input "search" at bounding box center [374, 173] width 108 height 23
type input "sven"
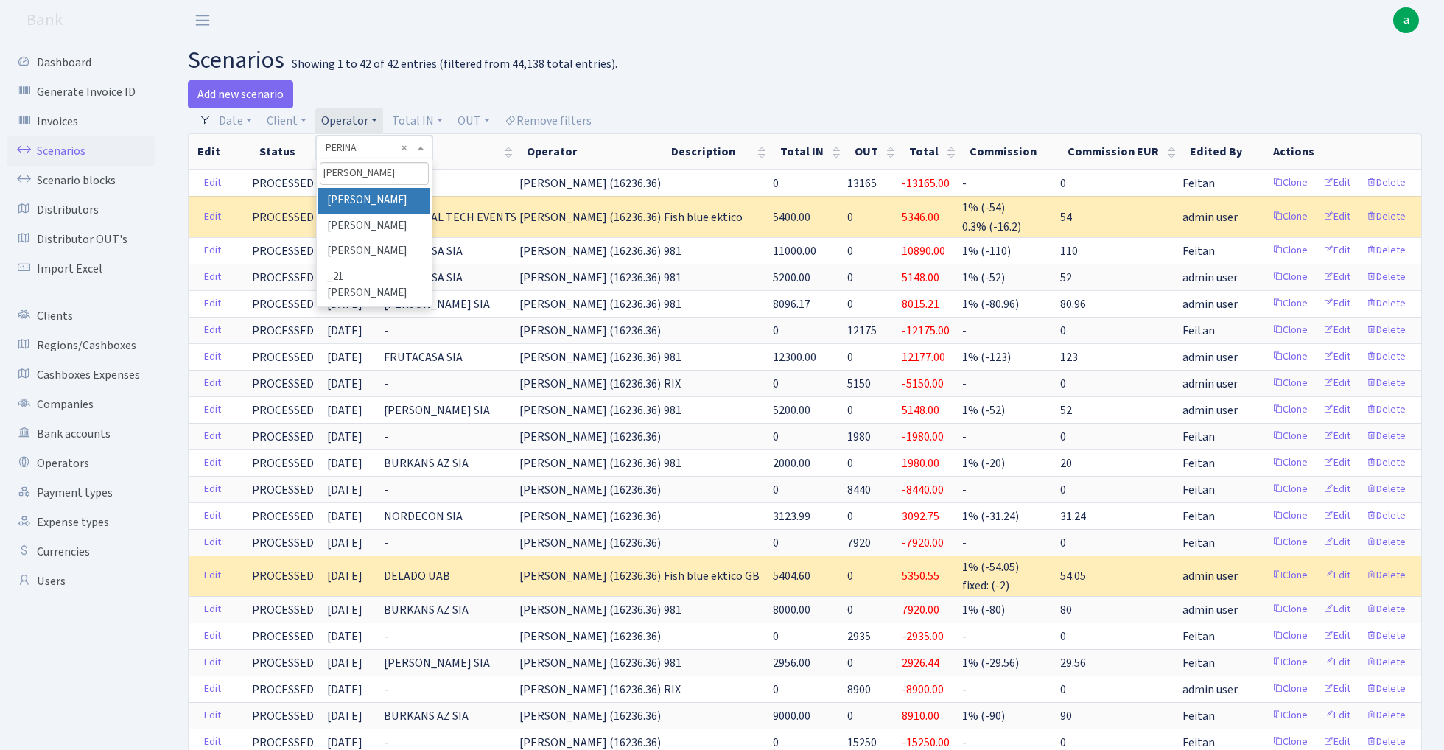
click at [377, 198] on li "[PERSON_NAME]" at bounding box center [373, 201] width 111 height 26
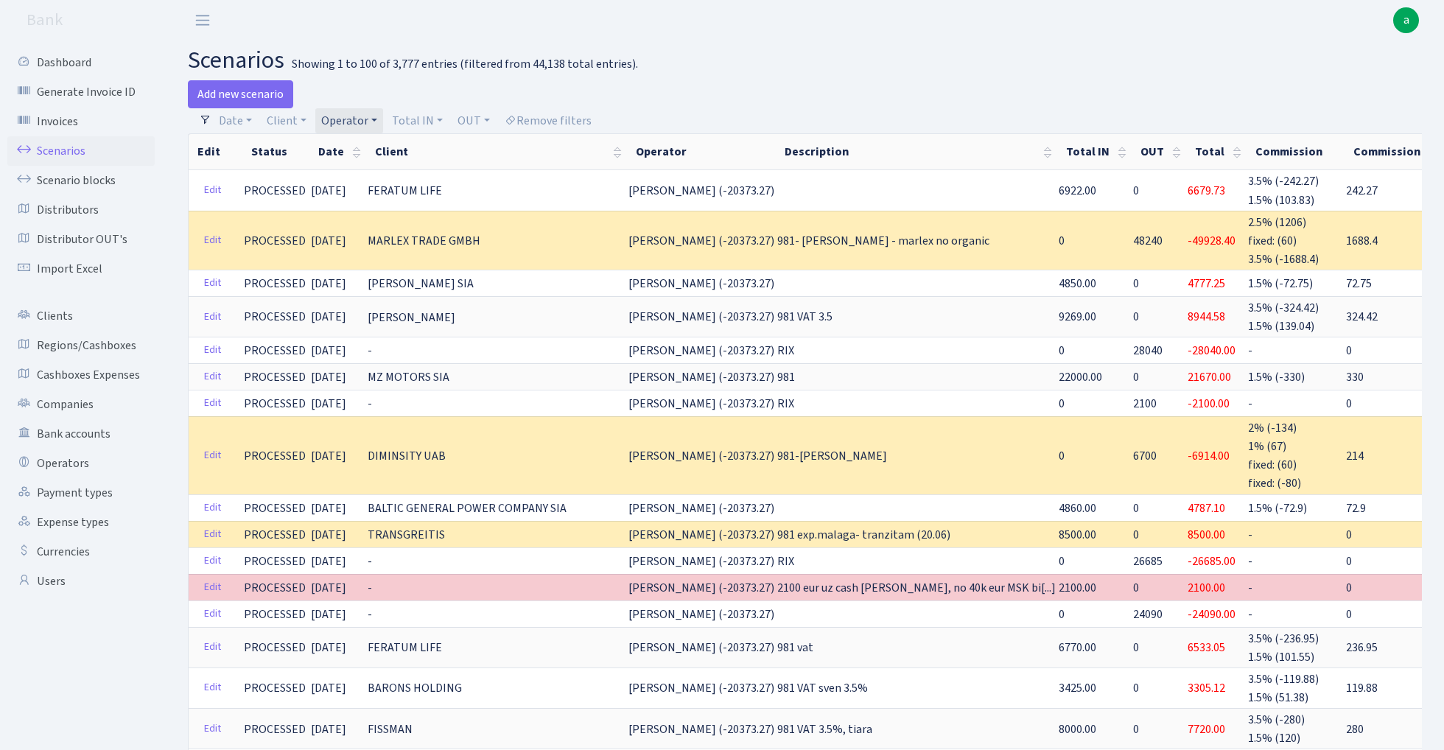
click at [360, 119] on link "Operator" at bounding box center [349, 120] width 68 height 25
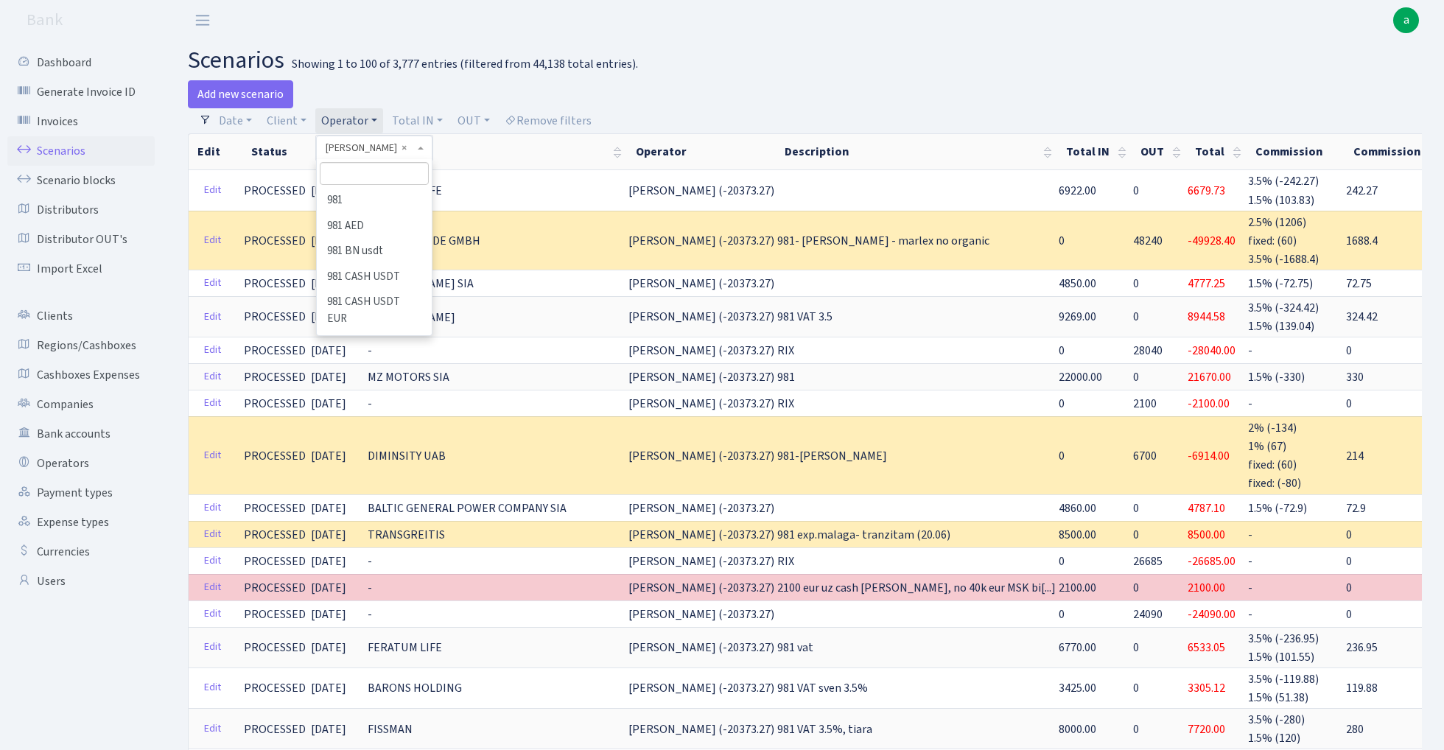
scroll to position [7505, 0]
click at [361, 168] on input "search" at bounding box center [374, 173] width 108 height 23
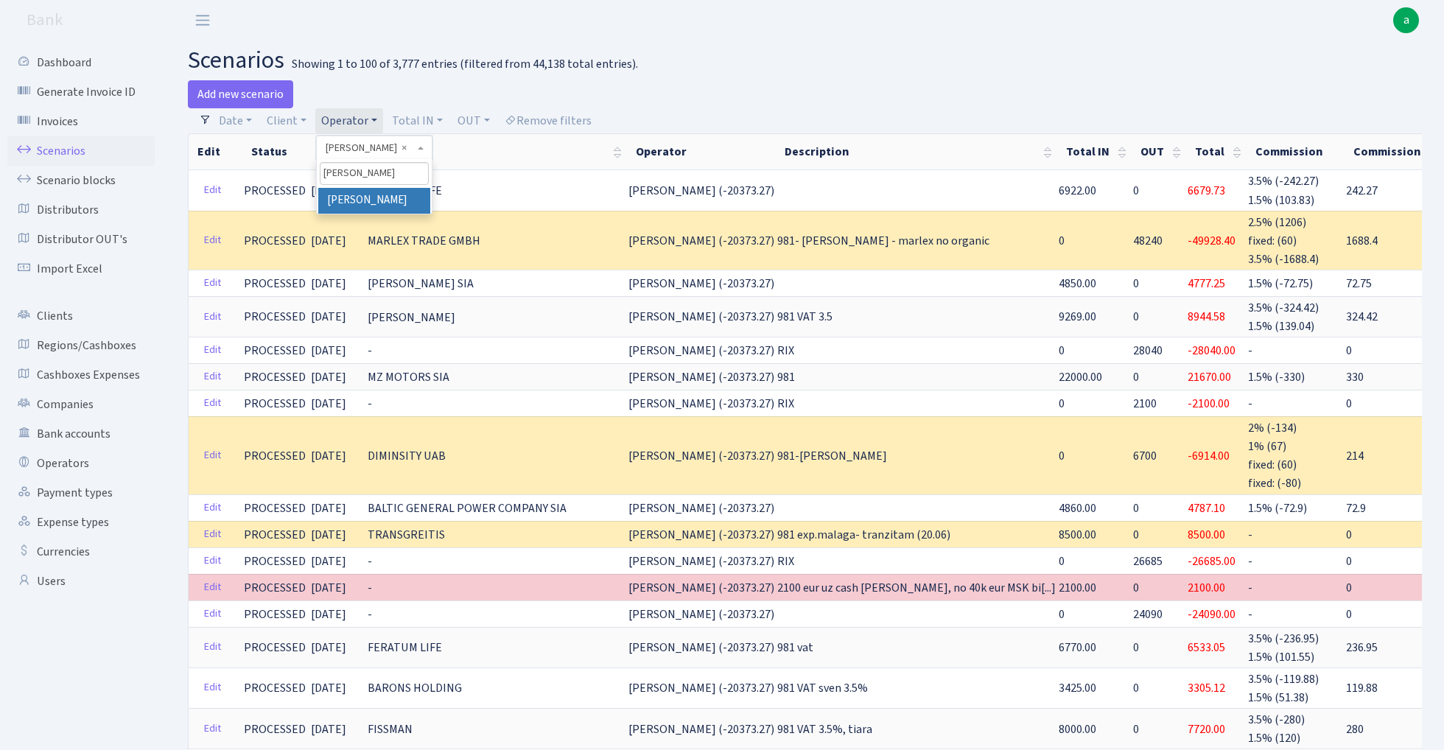
type input "uldis"
click at [361, 198] on li "[PERSON_NAME]" at bounding box center [373, 201] width 111 height 26
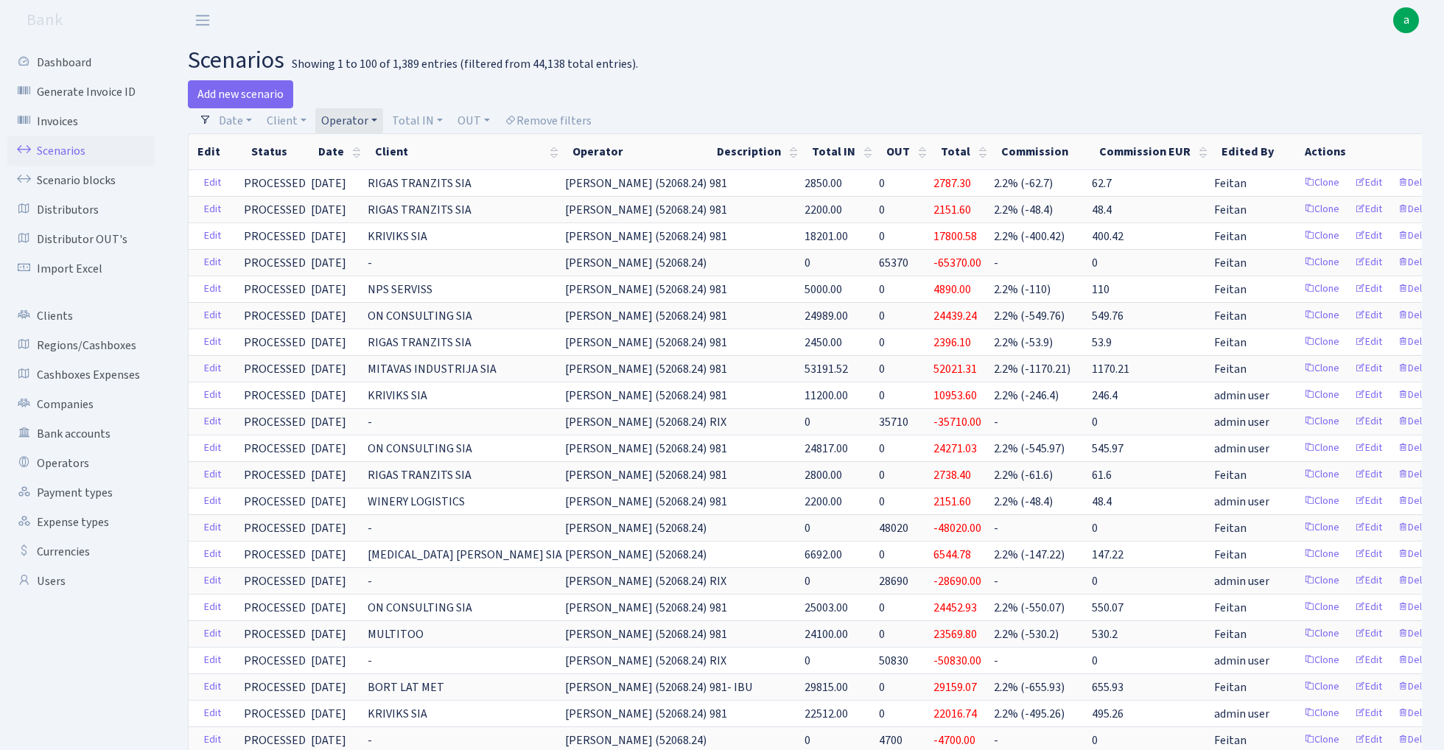
click at [360, 122] on link "Operator" at bounding box center [349, 120] width 68 height 25
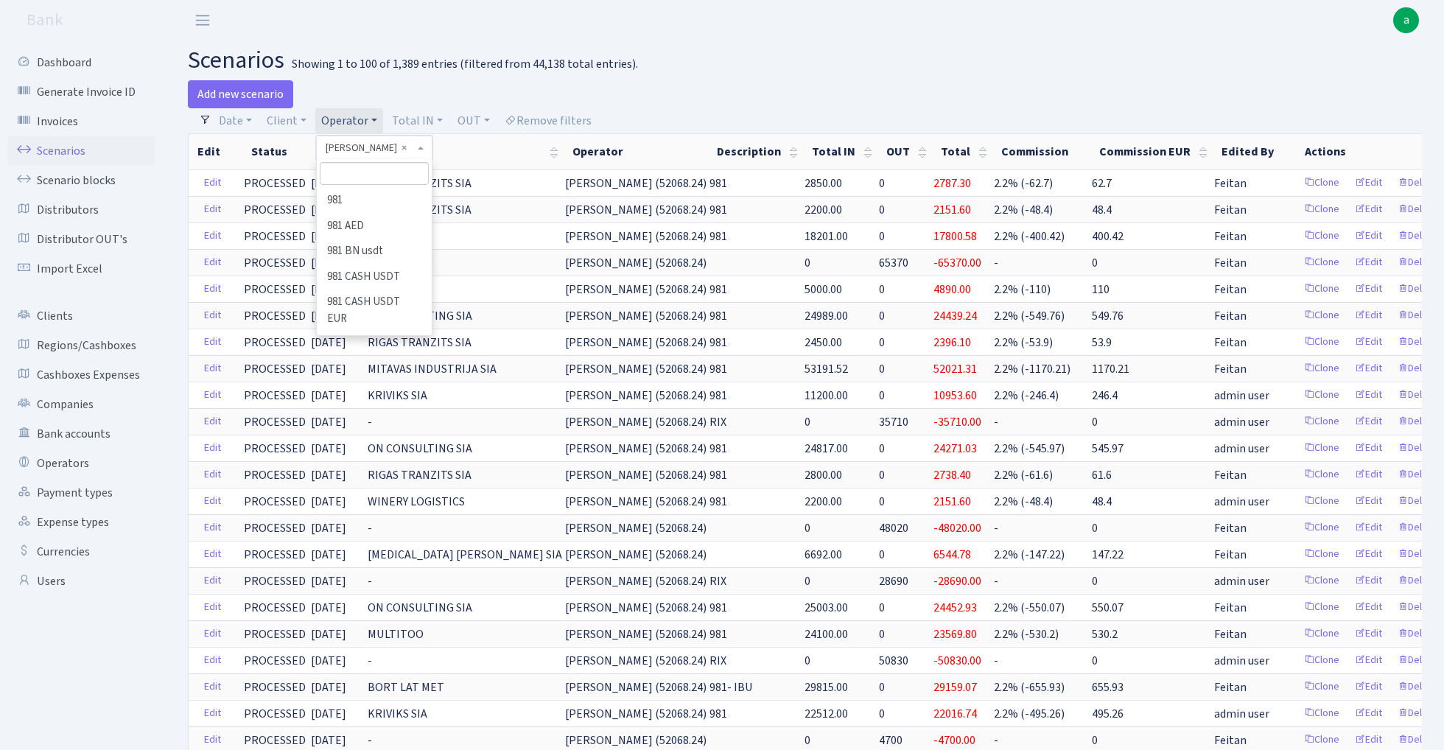
scroll to position [7987, 0]
click at [371, 172] on input "search" at bounding box center [374, 173] width 108 height 23
type input "ozol"
click at [370, 198] on li "OZOLS" at bounding box center [373, 201] width 111 height 26
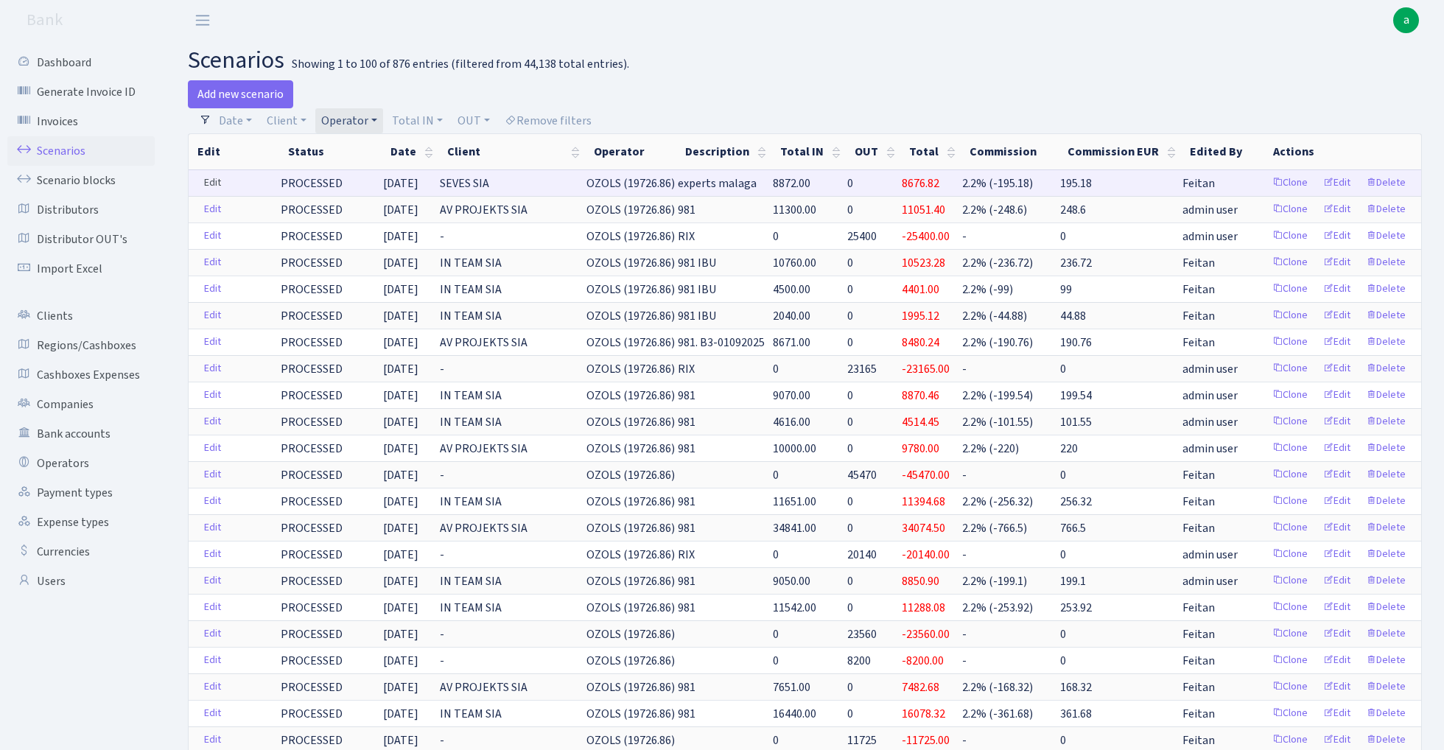
click at [218, 178] on link "Edit" at bounding box center [213, 183] width 30 height 23
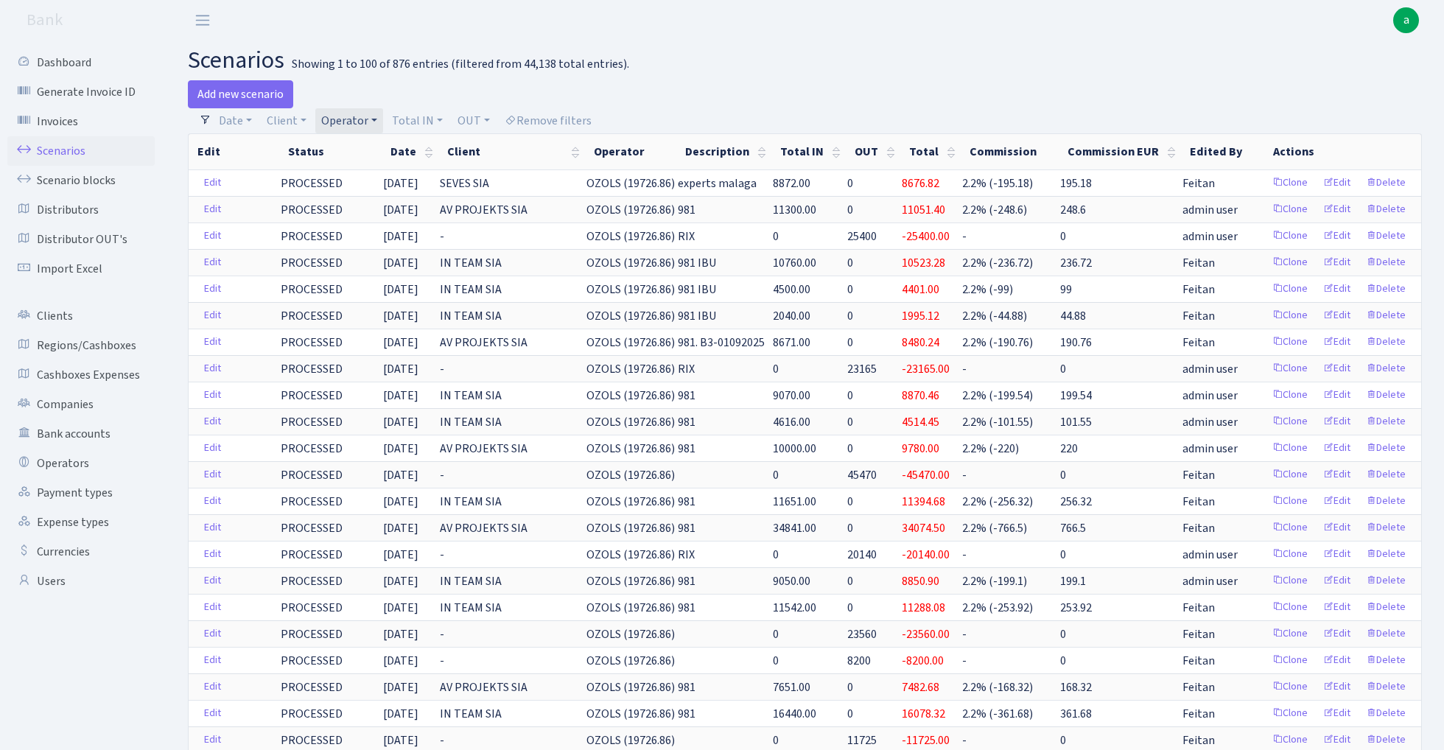
click at [357, 116] on link "Operator" at bounding box center [349, 120] width 68 height 25
click at [357, 175] on input "search" at bounding box center [374, 173] width 108 height 23
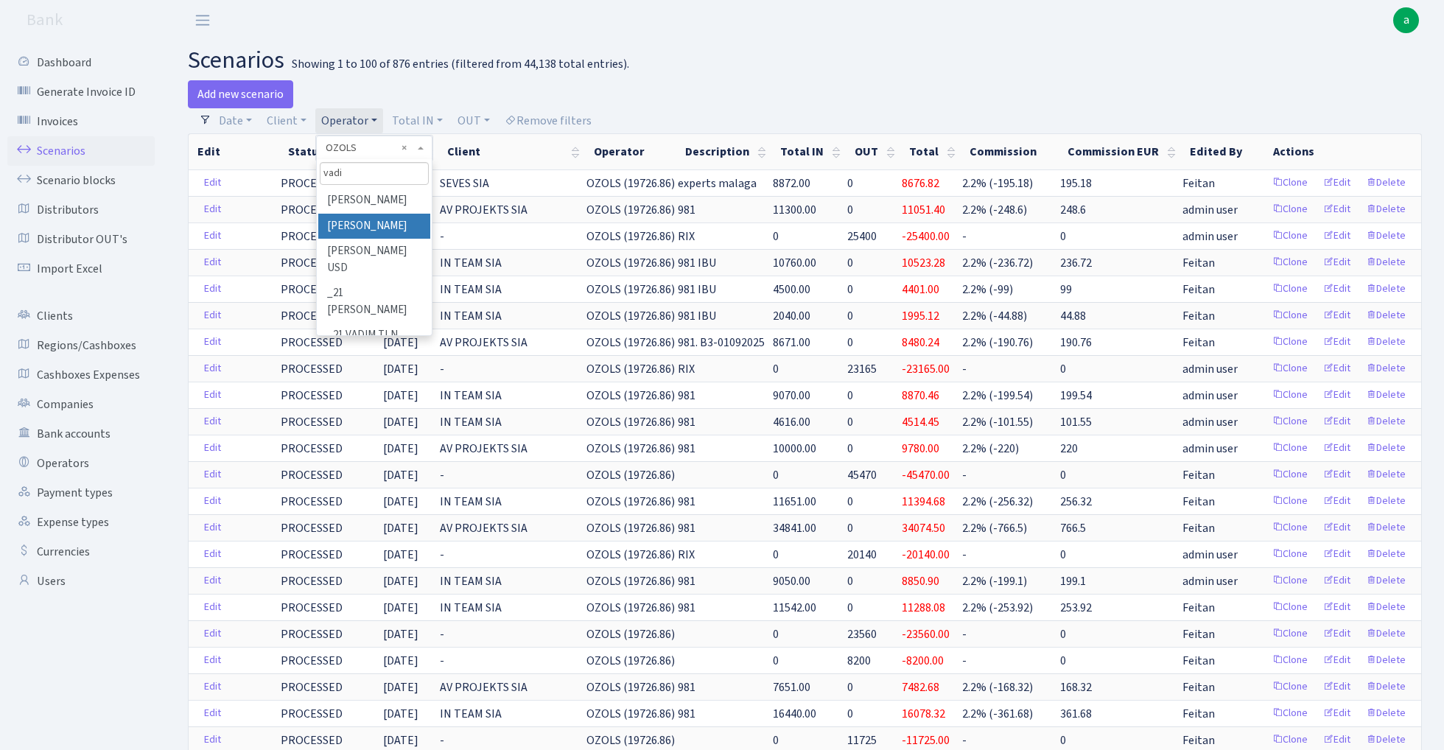
type input "vadi"
click at [373, 228] on li "[PERSON_NAME]" at bounding box center [373, 227] width 111 height 26
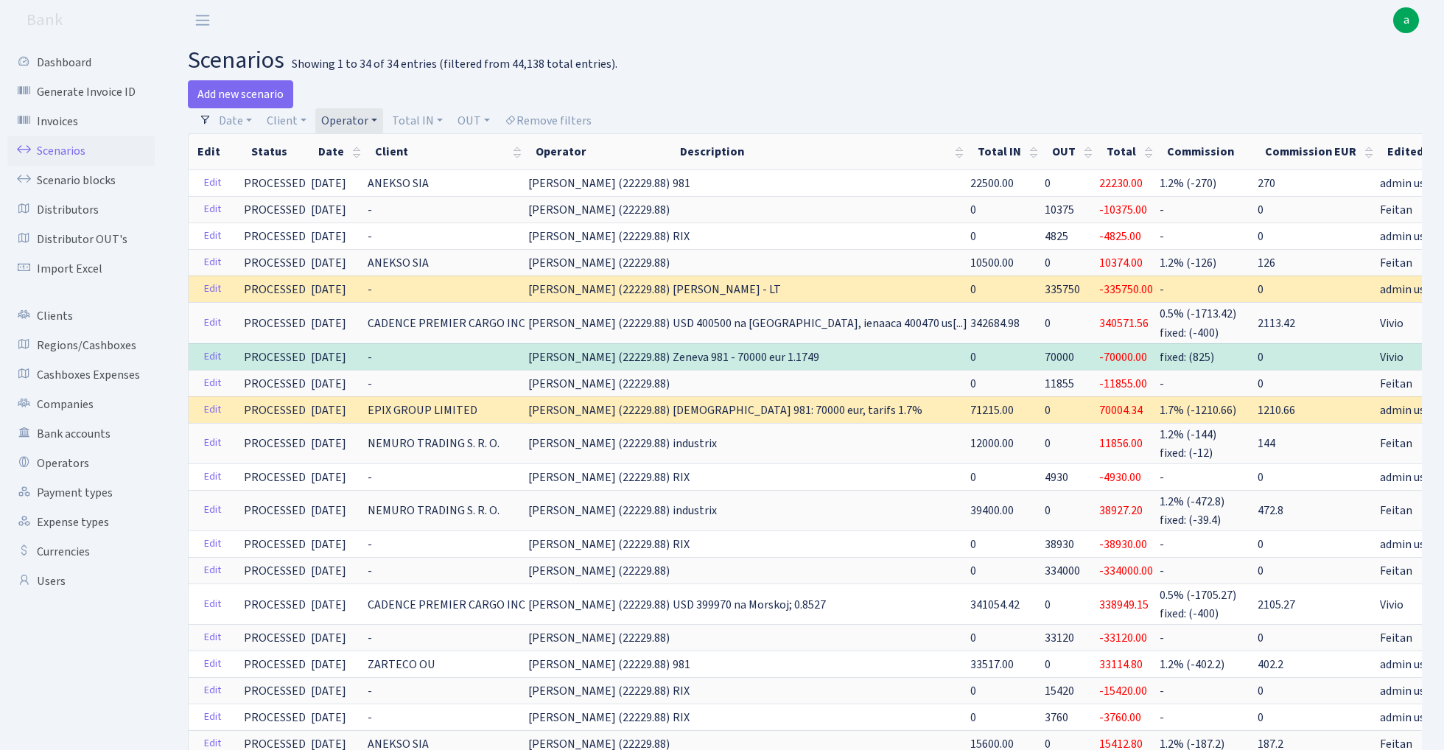
click at [354, 109] on link "Operator" at bounding box center [349, 120] width 68 height 25
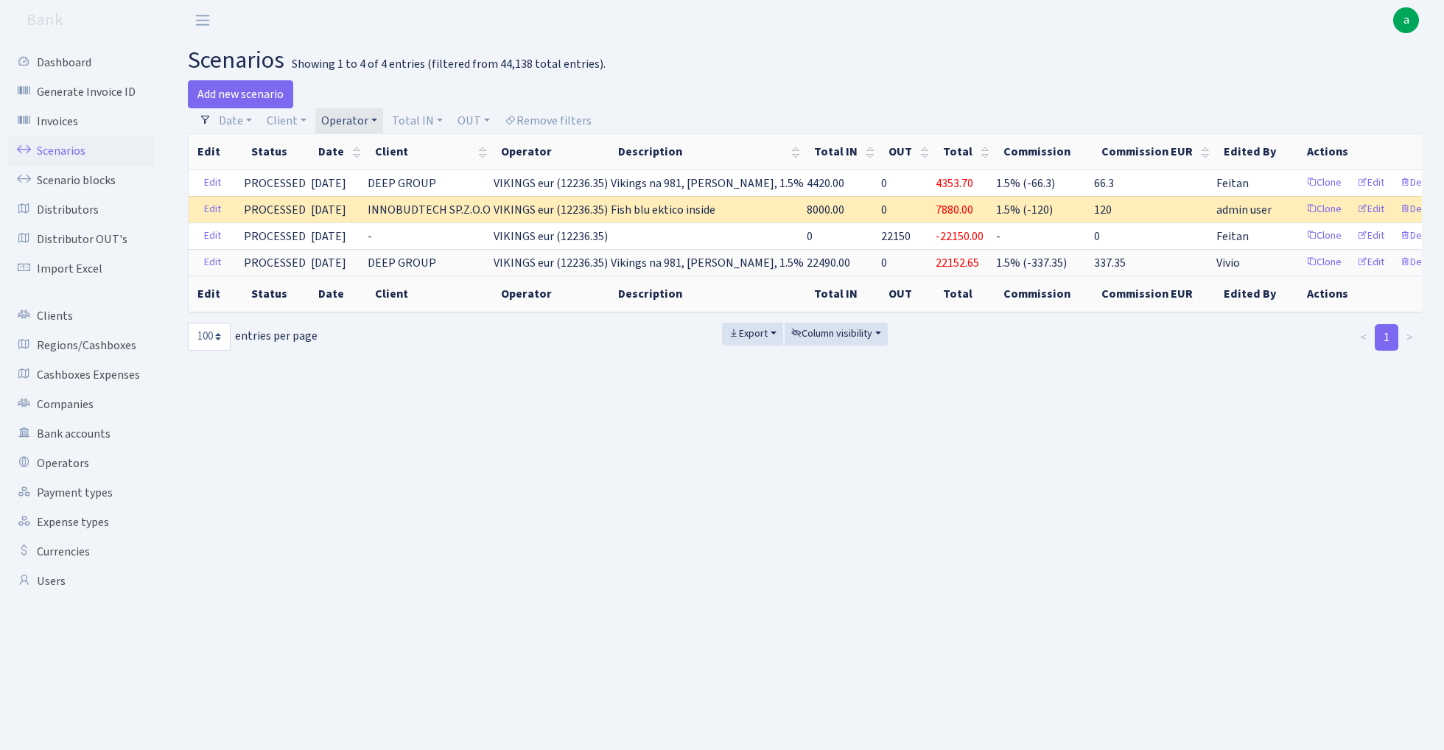
click at [331, 122] on link "Operator" at bounding box center [349, 120] width 68 height 25
click at [373, 175] on input "search" at bounding box center [374, 173] width 108 height 23
type input "yan"
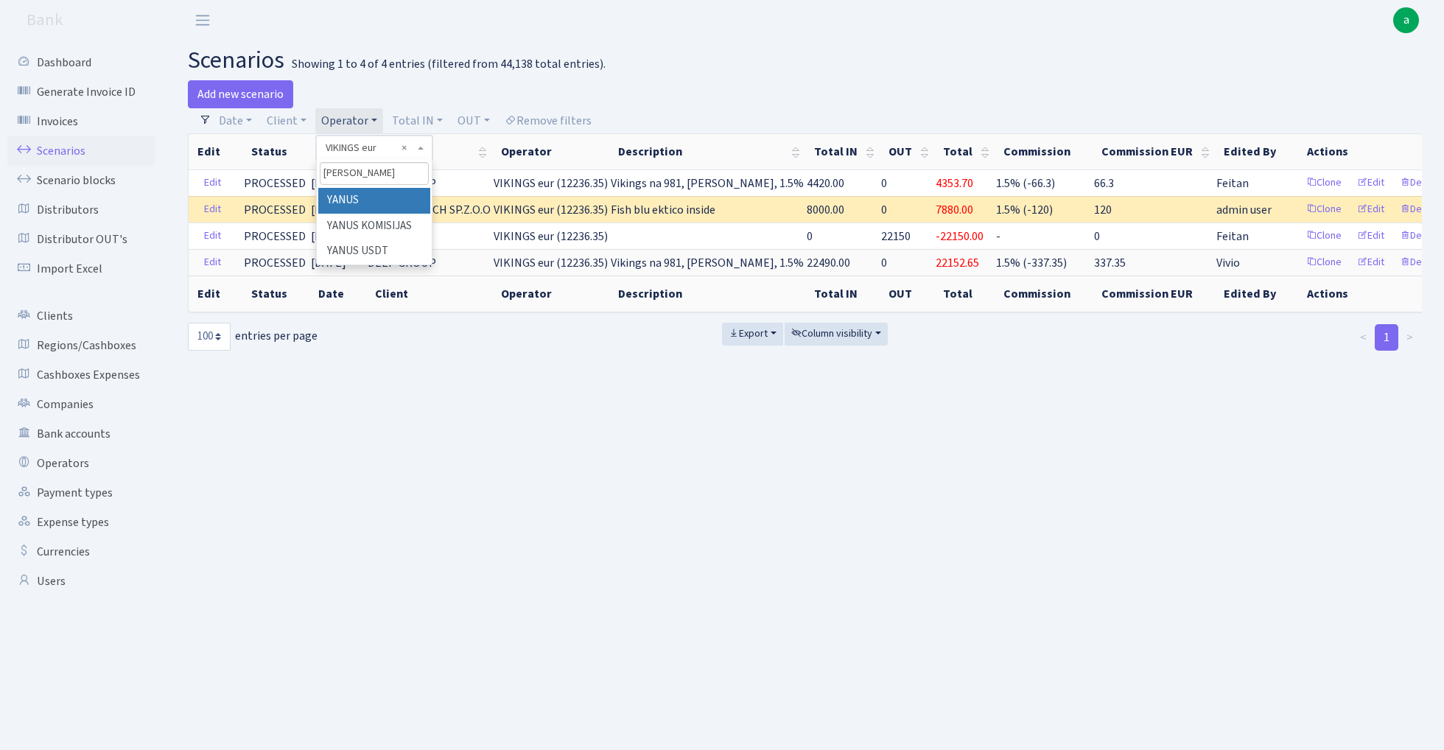
click at [382, 200] on li "YANUS" at bounding box center [373, 201] width 111 height 26
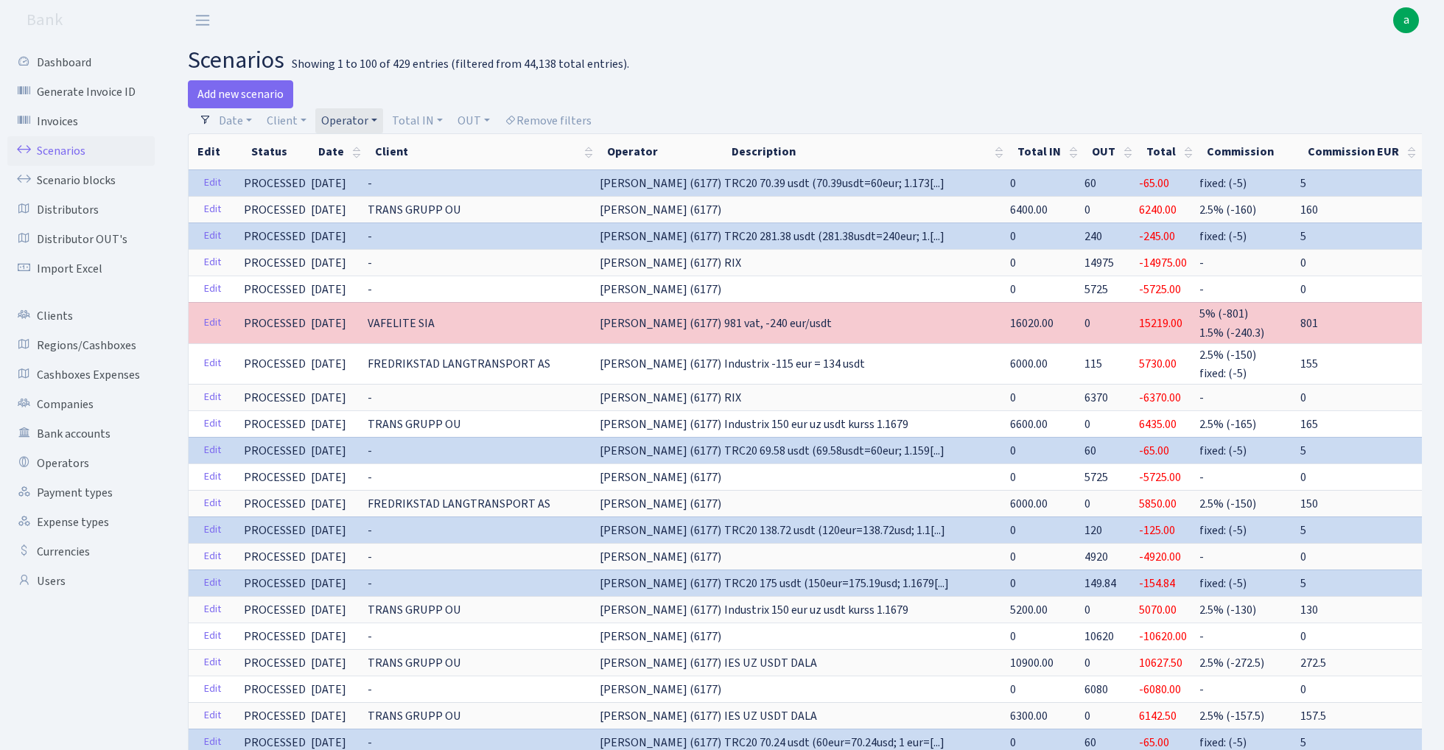
click at [354, 121] on link "Operator" at bounding box center [349, 120] width 68 height 25
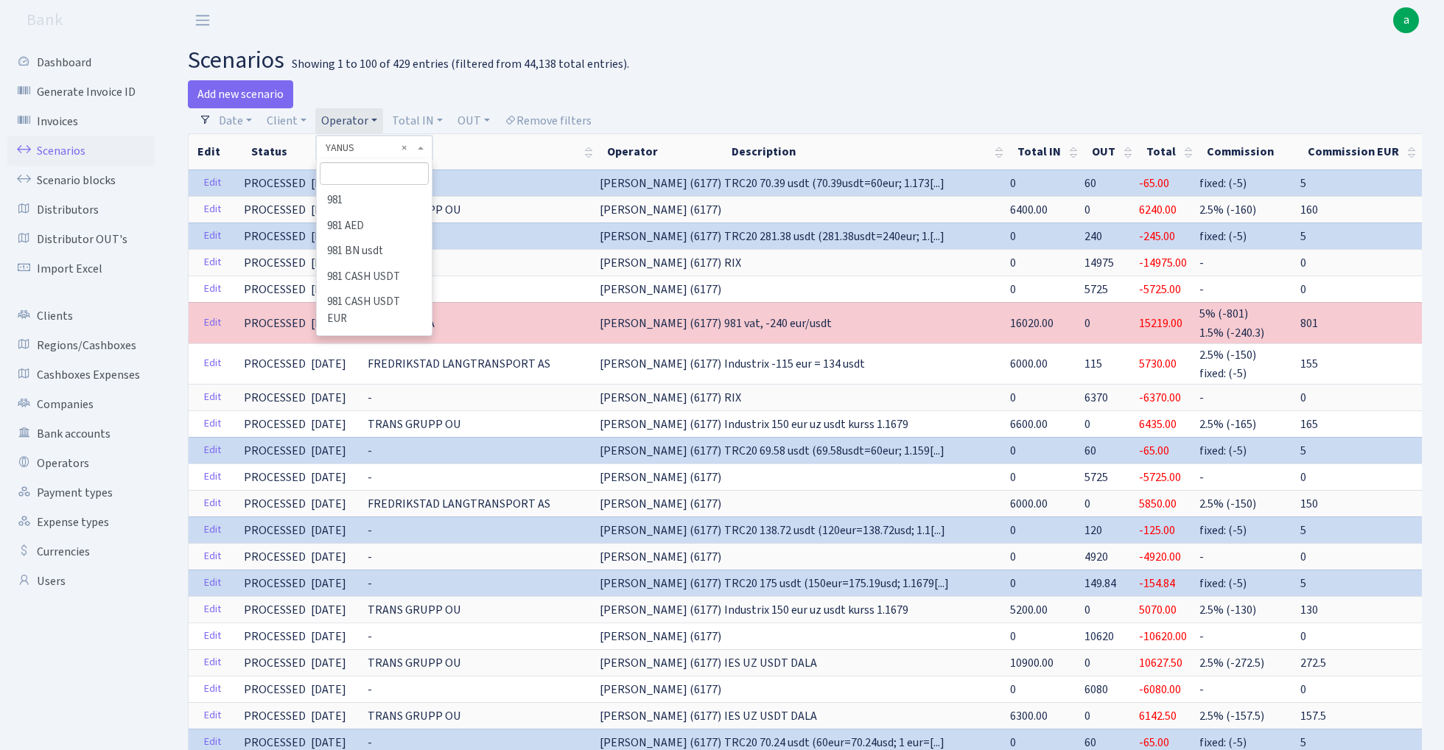
scroll to position [9160, 0]
click at [352, 165] on input "search" at bounding box center [374, 173] width 108 height 23
type input "edz"
click at [404, 195] on li "EDZI" at bounding box center [373, 201] width 111 height 26
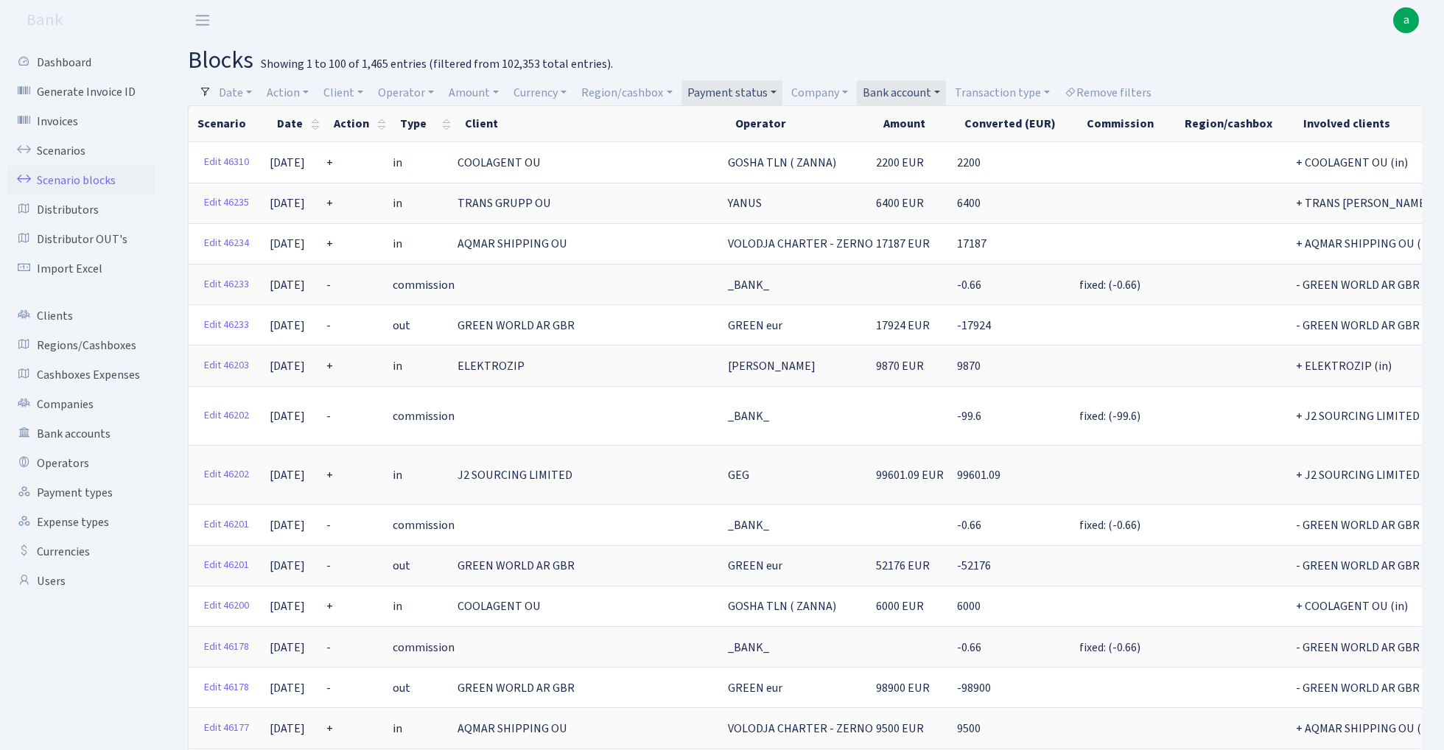
select select "100"
click at [1136, 88] on link "Remove filters" at bounding box center [1108, 92] width 99 height 25
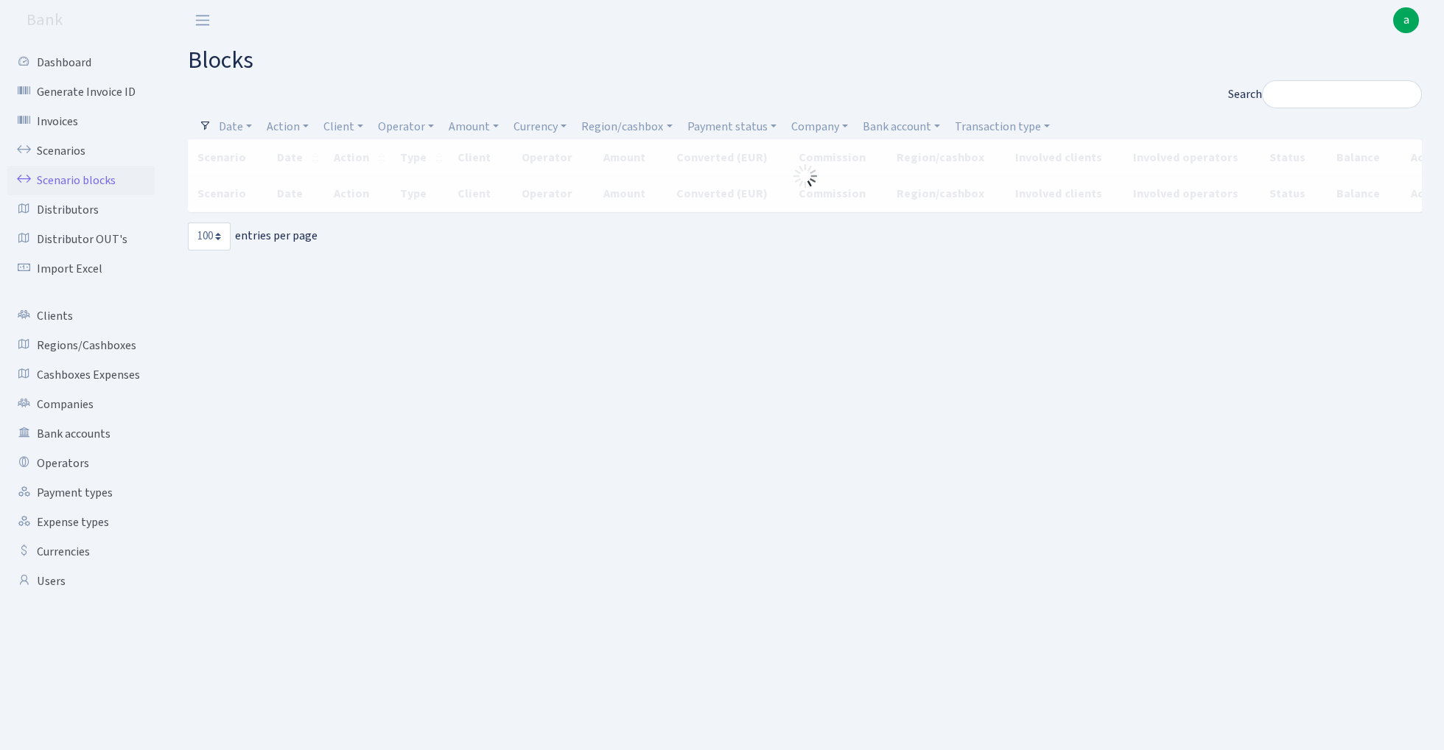
select select "100"
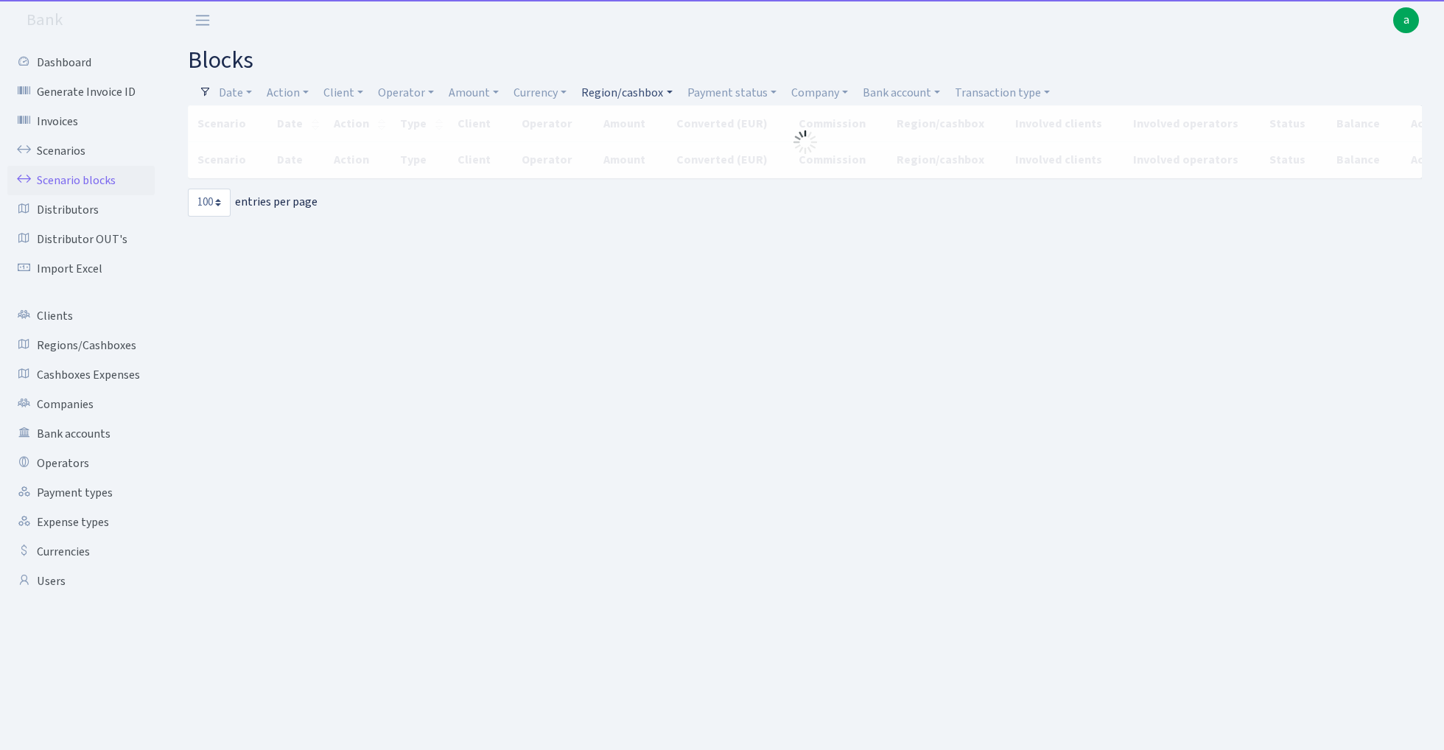
click at [628, 93] on link "Region/cashbox" at bounding box center [627, 92] width 102 height 25
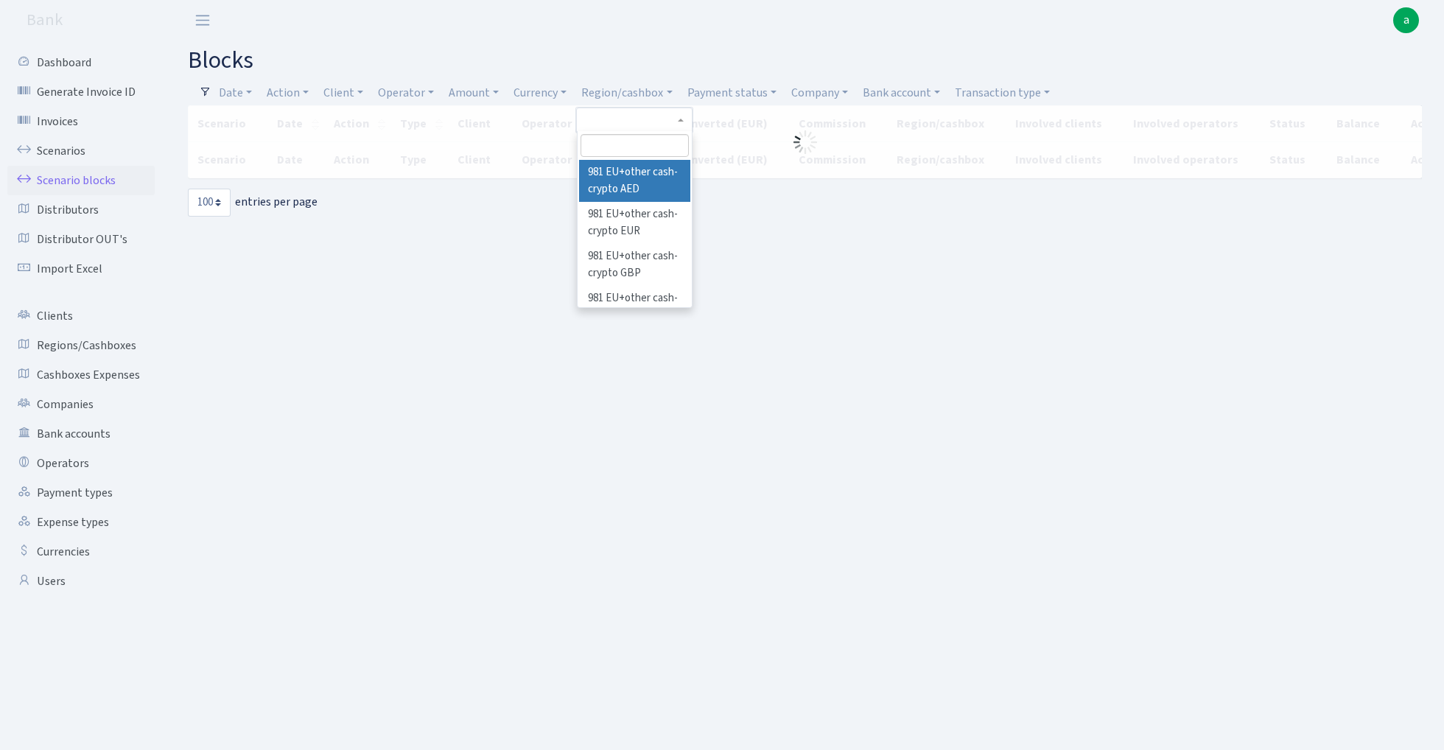
click at [626, 145] on input "search" at bounding box center [635, 145] width 108 height 23
type input "[PERSON_NAME]"
click at [654, 169] on li "RIX" at bounding box center [634, 173] width 111 height 26
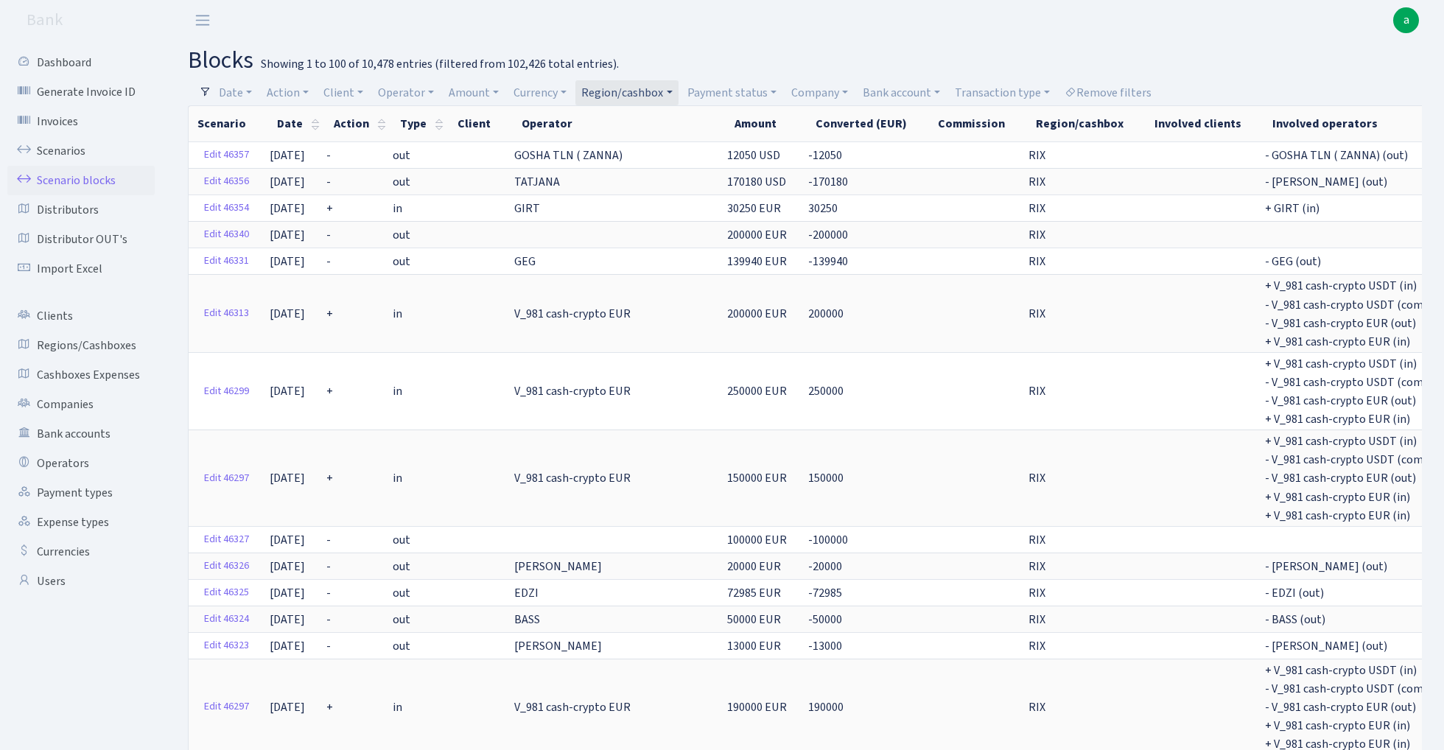
click at [634, 92] on link "Region/cashbox" at bounding box center [627, 92] width 102 height 25
click at [632, 147] on input "search" at bounding box center [635, 145] width 108 height 23
type input "tln"
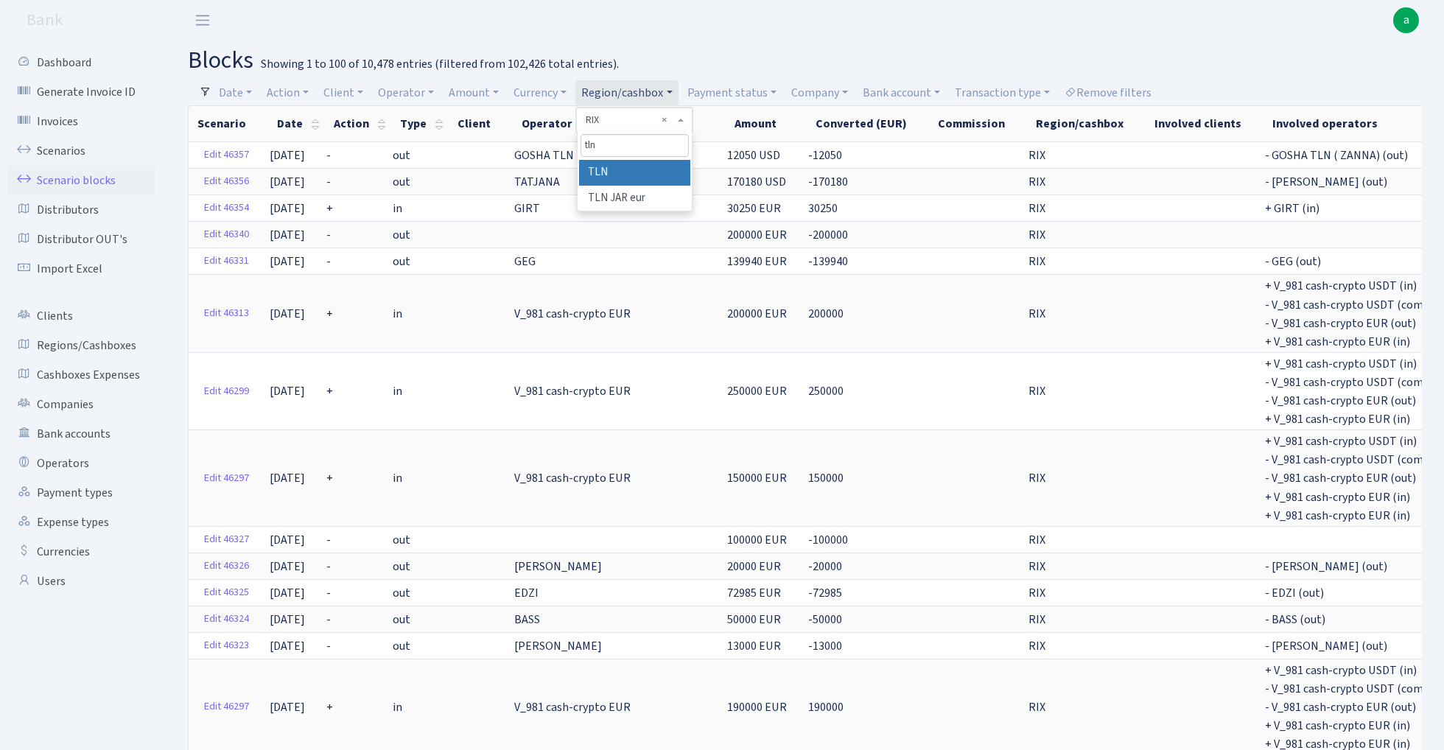
click at [646, 170] on li "TLN" at bounding box center [634, 173] width 111 height 26
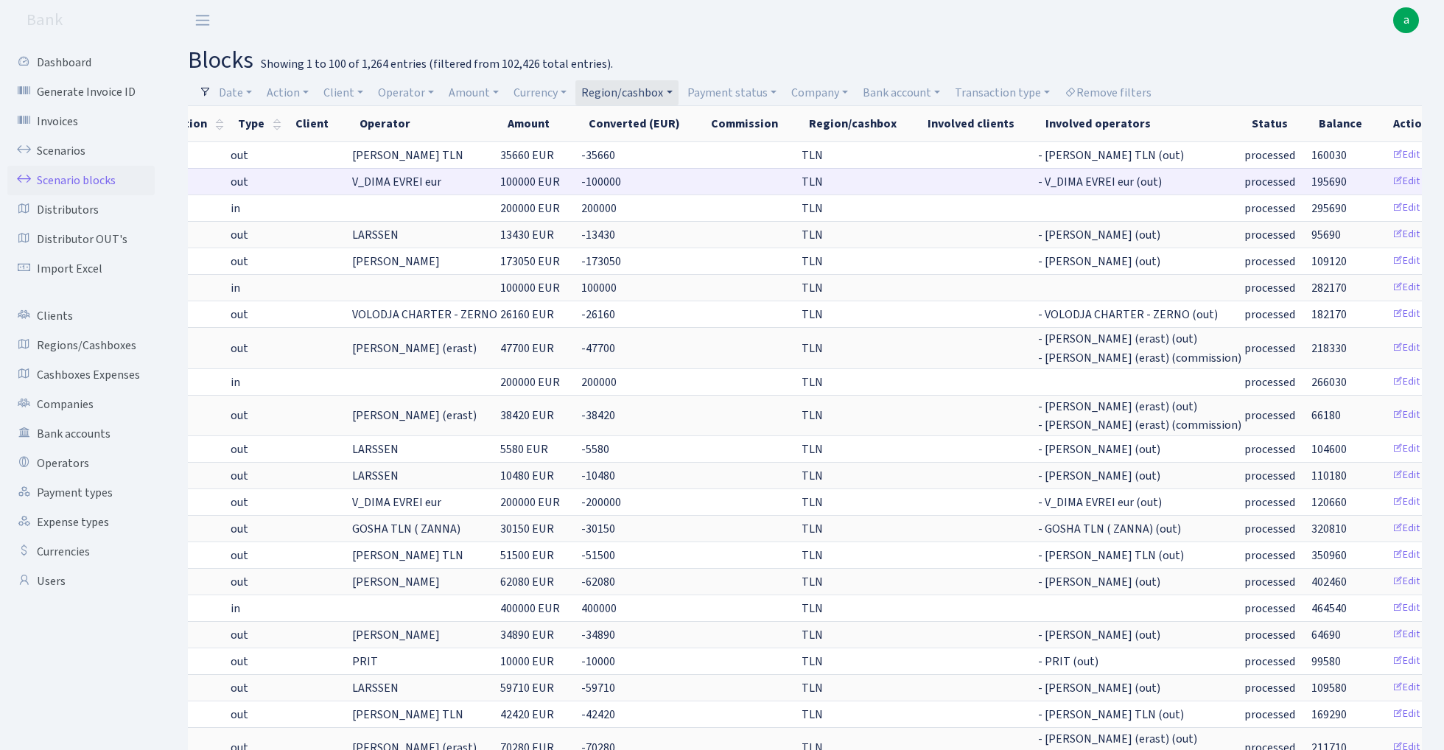
scroll to position [0, 161]
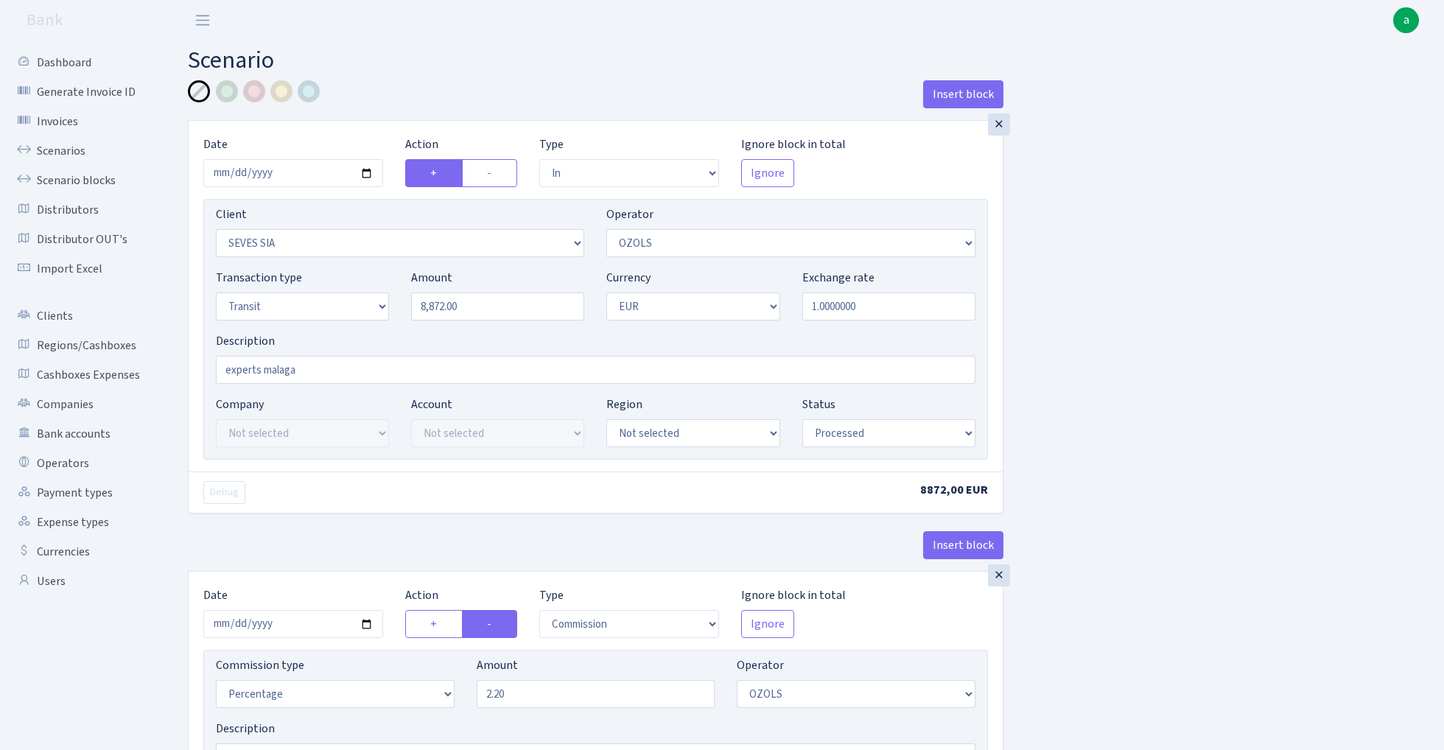
select select "in"
select select "2455"
select select "23"
select select "5"
select select "1"
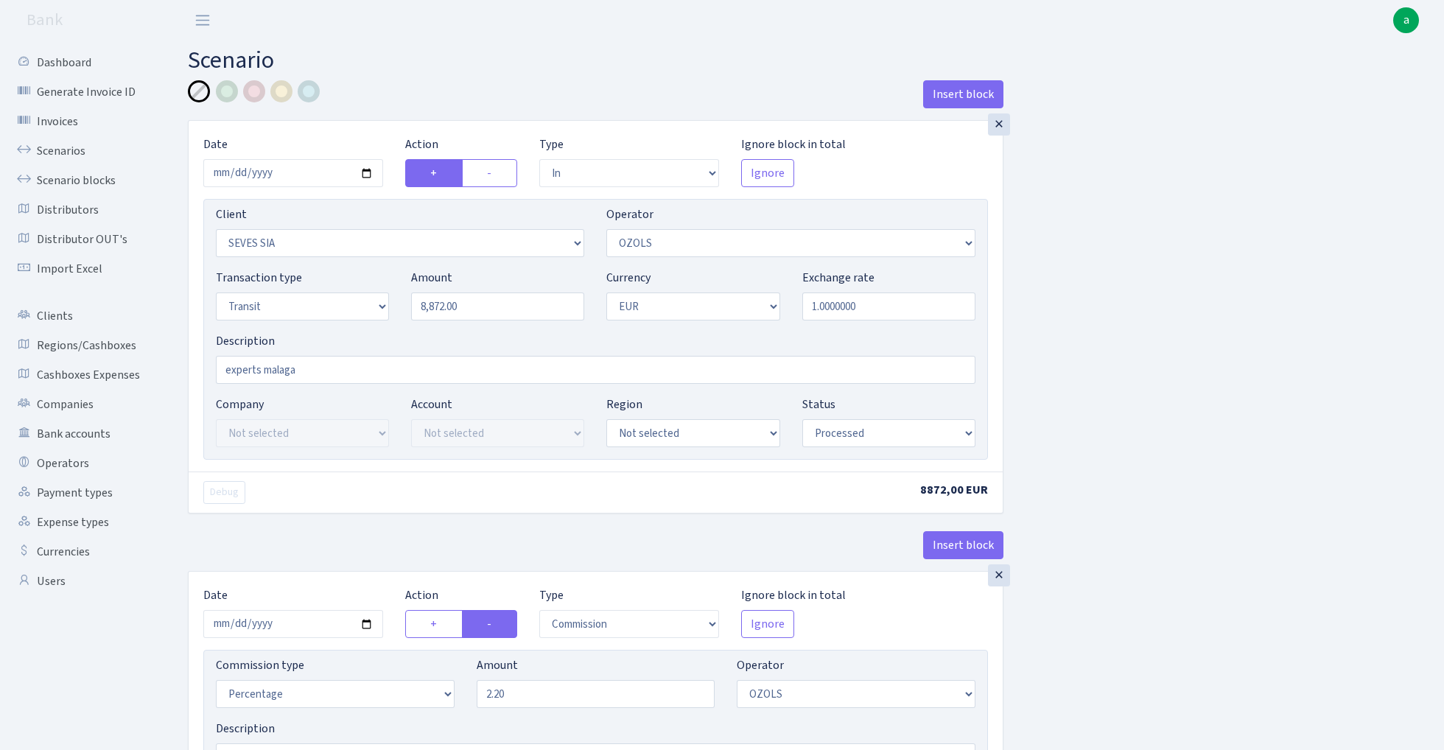
select select "processed"
select select "commission"
select select "23"
select select "processed"
select select "out"
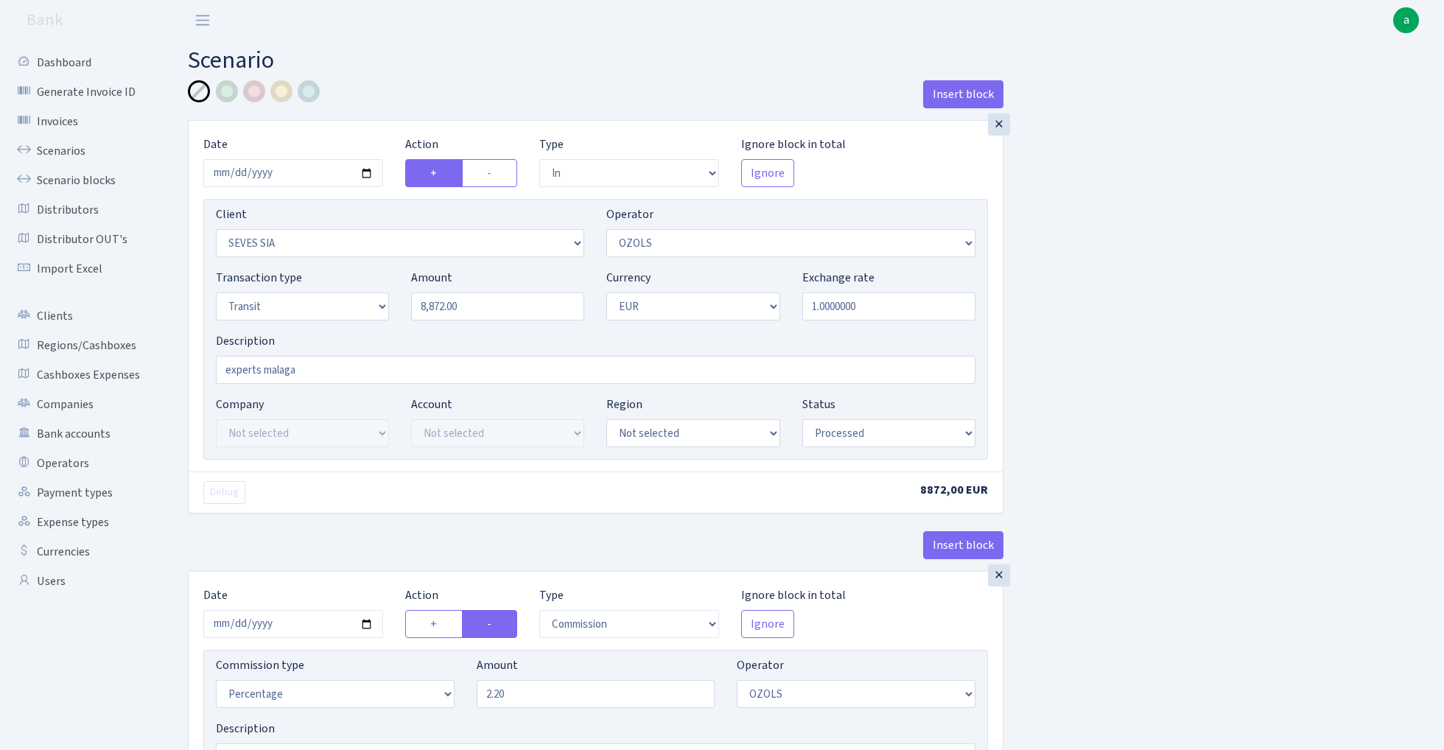
select select "2518"
select select "61"
select select "5"
select select "1"
select select "processed"
